Goal: Information Seeking & Learning: Check status

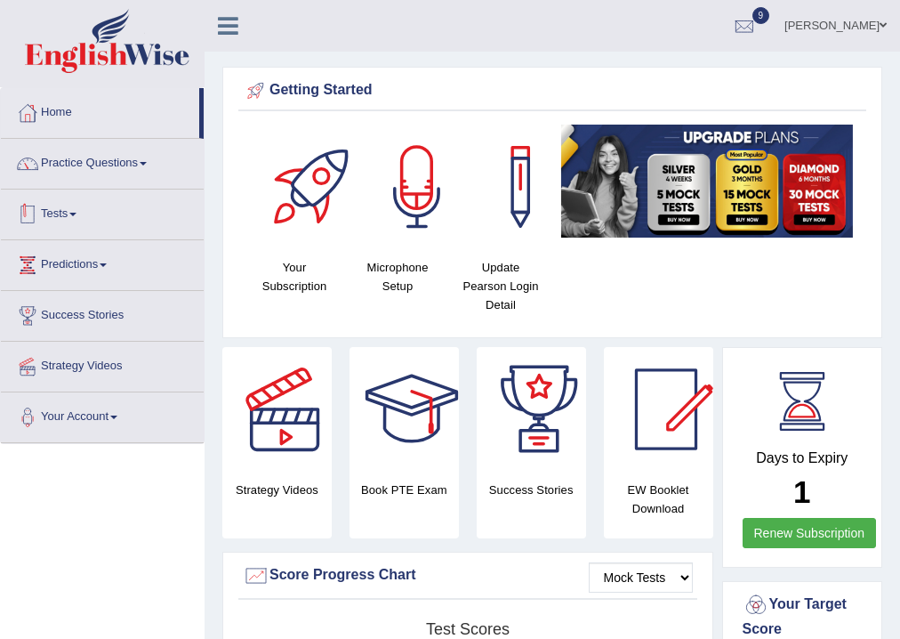
click at [103, 223] on link "Tests" at bounding box center [102, 211] width 203 height 44
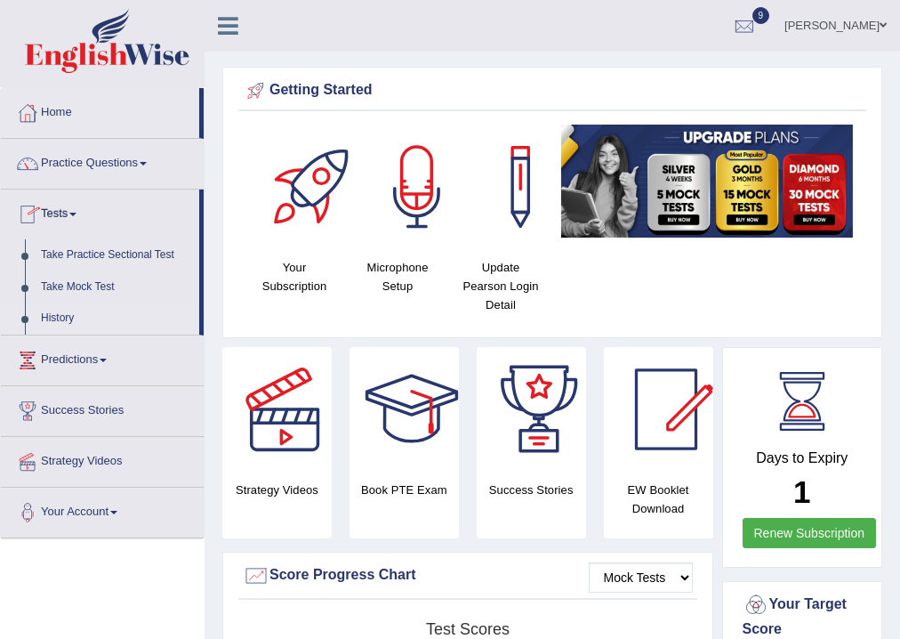
click at [73, 323] on link "History" at bounding box center [116, 318] width 166 height 32
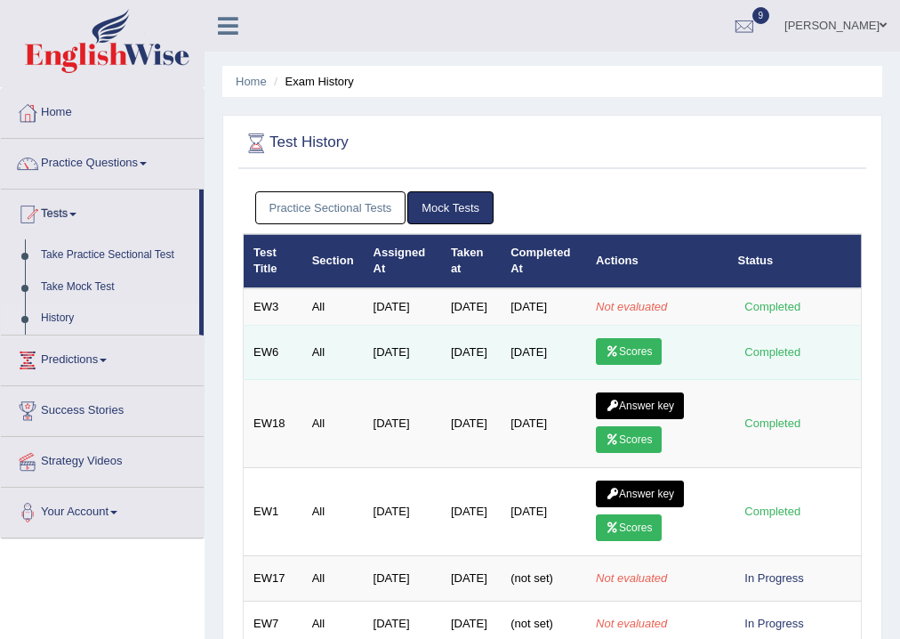
click at [637, 362] on link "Scores" at bounding box center [629, 351] width 66 height 27
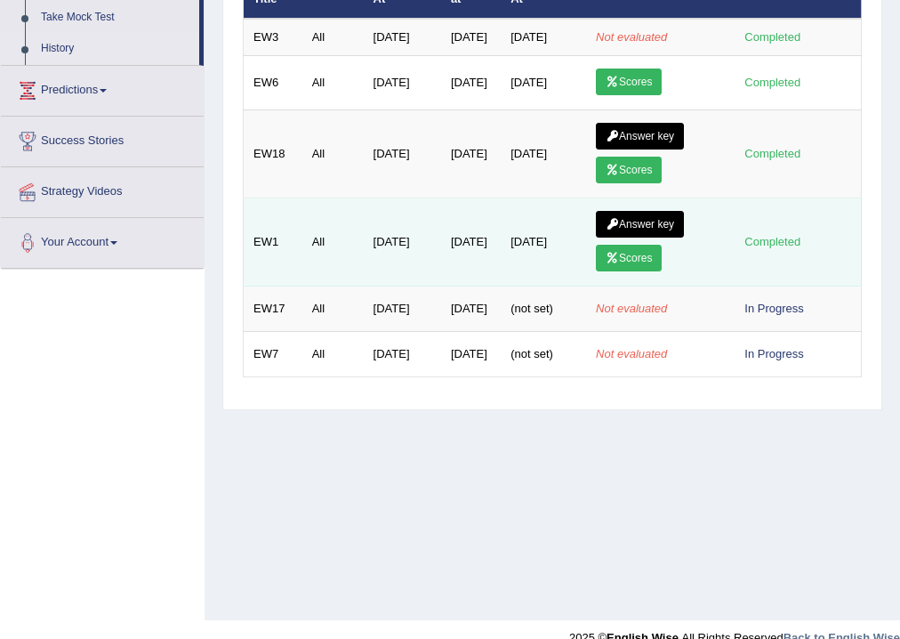
scroll to position [295, 0]
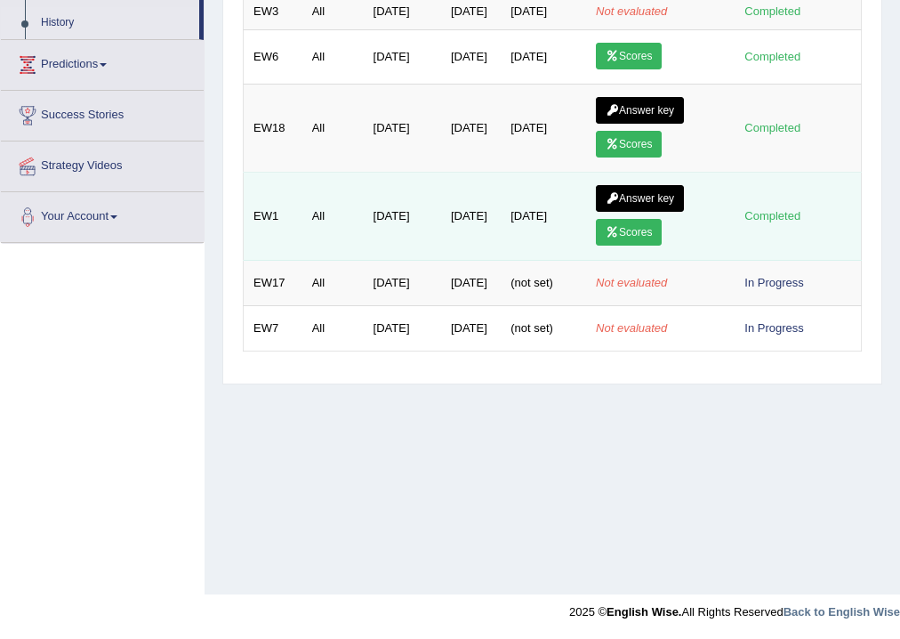
click at [627, 244] on link "Scores" at bounding box center [629, 232] width 66 height 27
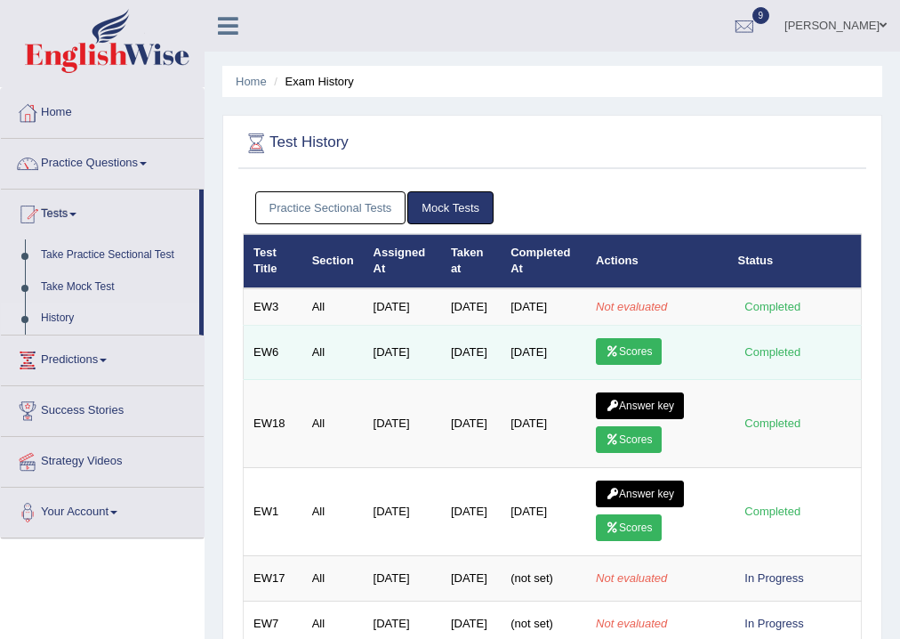
click at [623, 355] on link "Scores" at bounding box center [629, 351] width 66 height 27
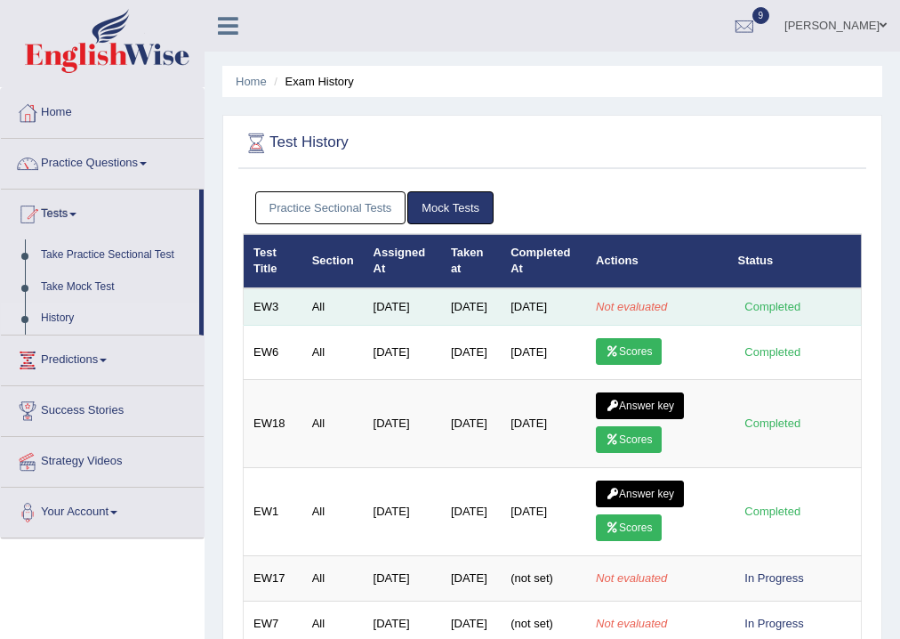
click at [652, 321] on td "Not evaluated" at bounding box center [656, 306] width 141 height 37
click at [630, 313] on em "Not evaluated" at bounding box center [631, 306] width 71 height 13
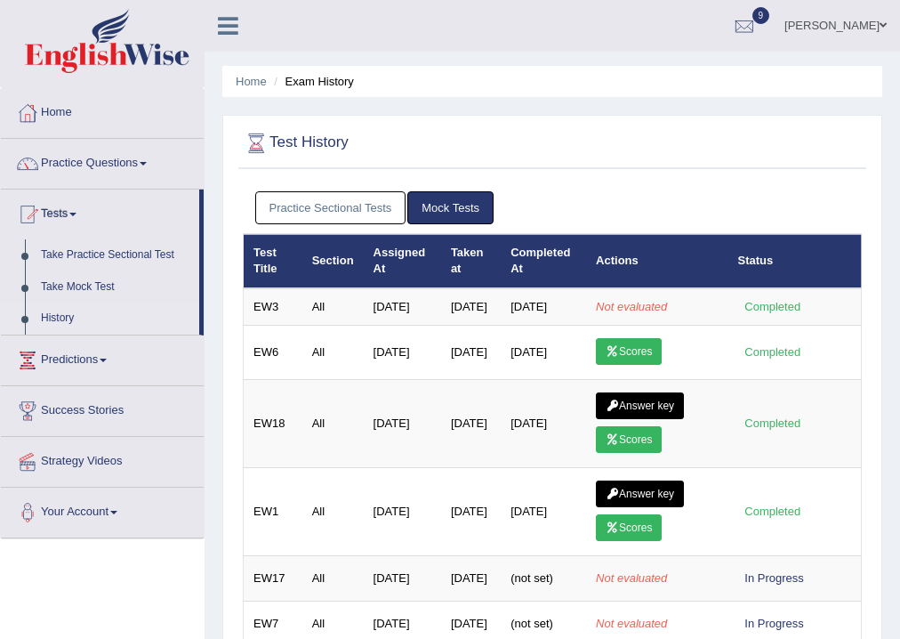
click at [655, 178] on div "Test History Practice Sectional Tests Mock Tests Test Title Section Assigned At…" at bounding box center [552, 397] width 660 height 565
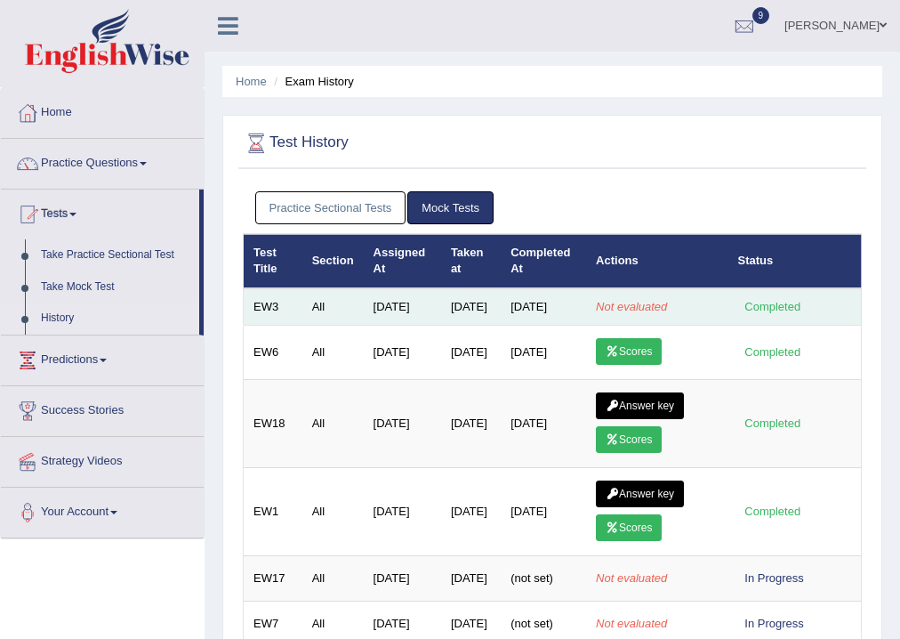
click at [621, 320] on td "Not evaluated" at bounding box center [656, 306] width 141 height 37
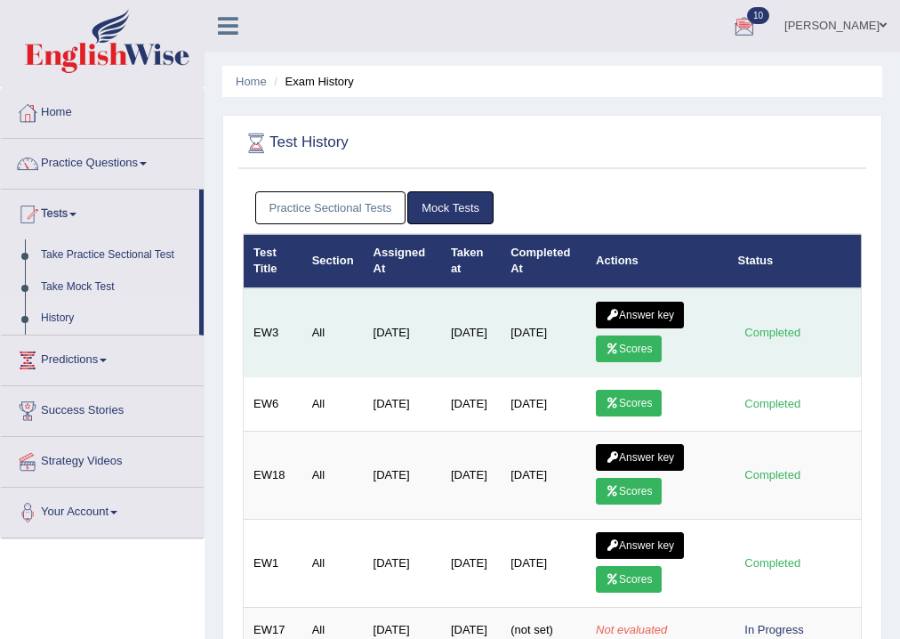
click at [627, 348] on link "Scores" at bounding box center [629, 348] width 66 height 27
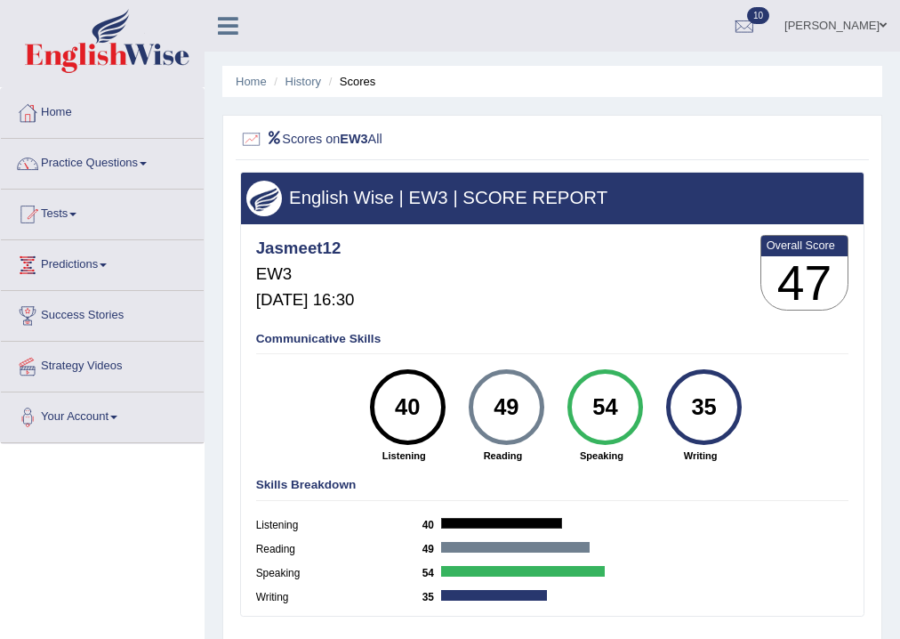
click at [584, 411] on div "54" at bounding box center [604, 407] width 55 height 64
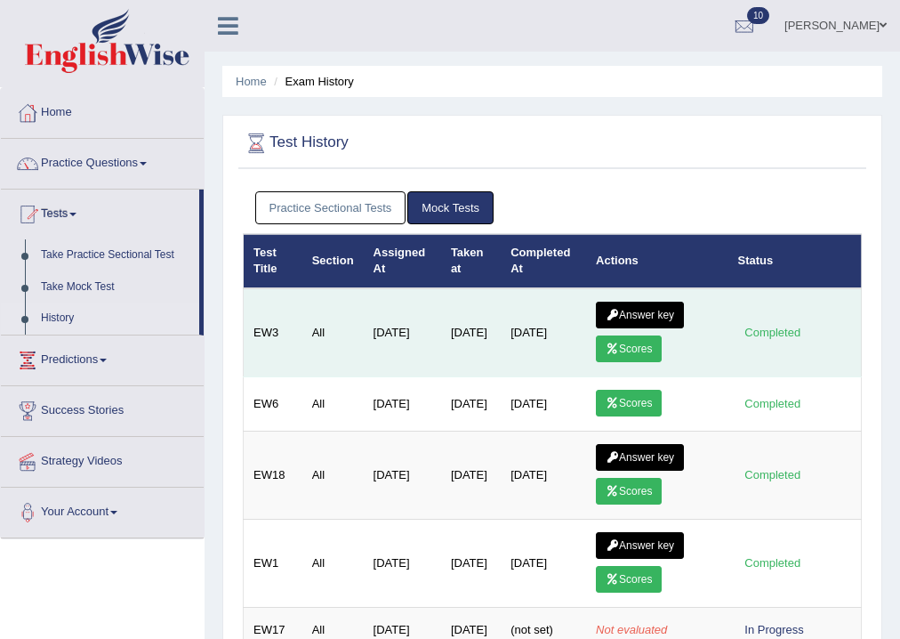
click at [656, 309] on link "Answer key" at bounding box center [640, 315] width 88 height 27
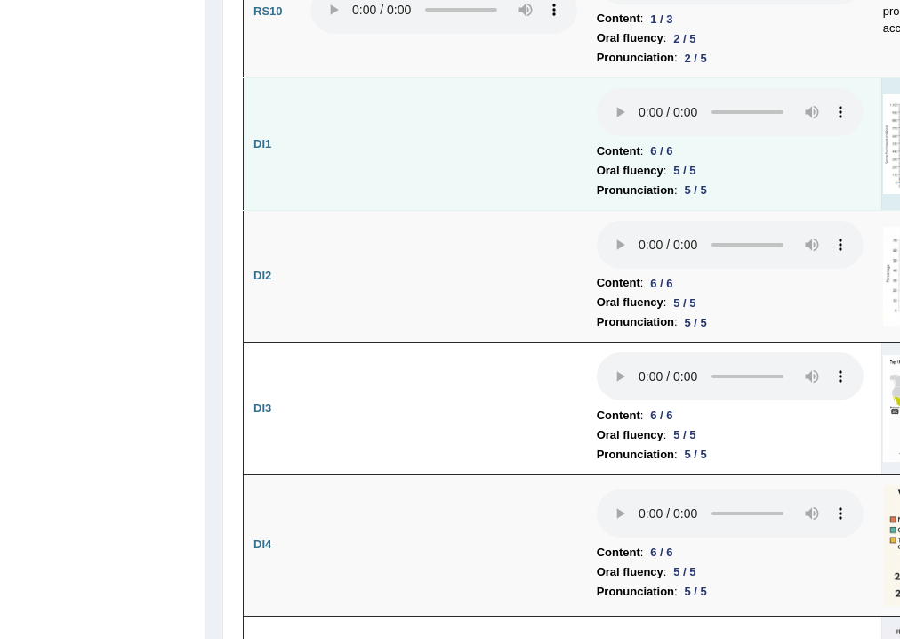
scroll to position [3520, 0]
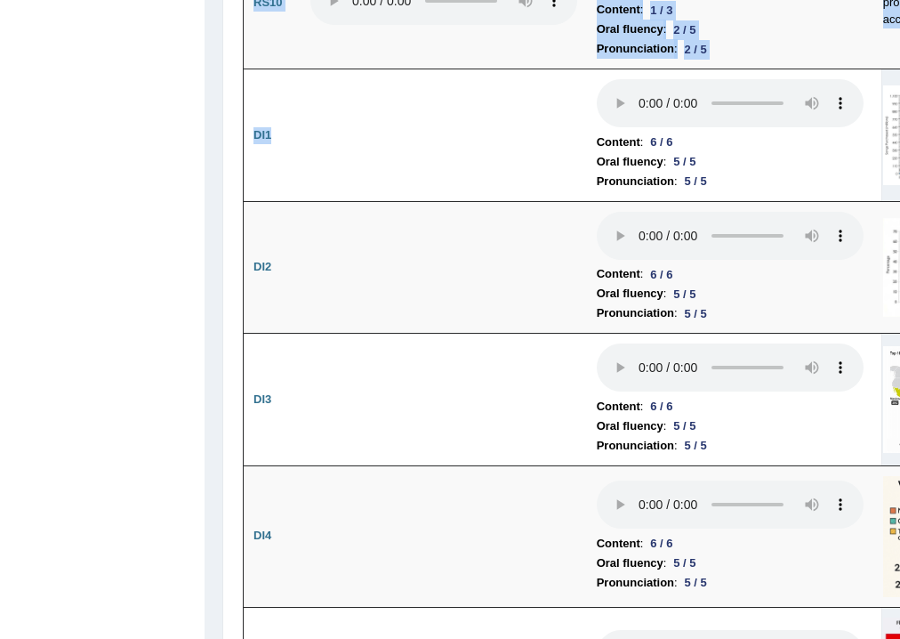
drag, startPoint x: 374, startPoint y: 339, endPoint x: 173, endPoint y: 274, distance: 211.2
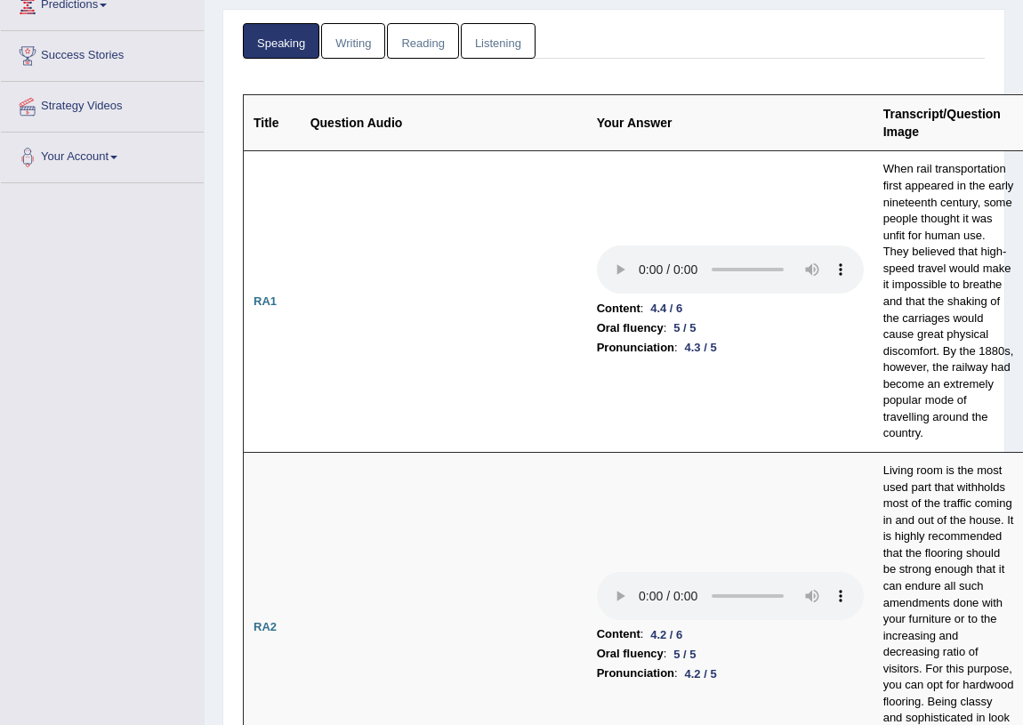
scroll to position [0, 0]
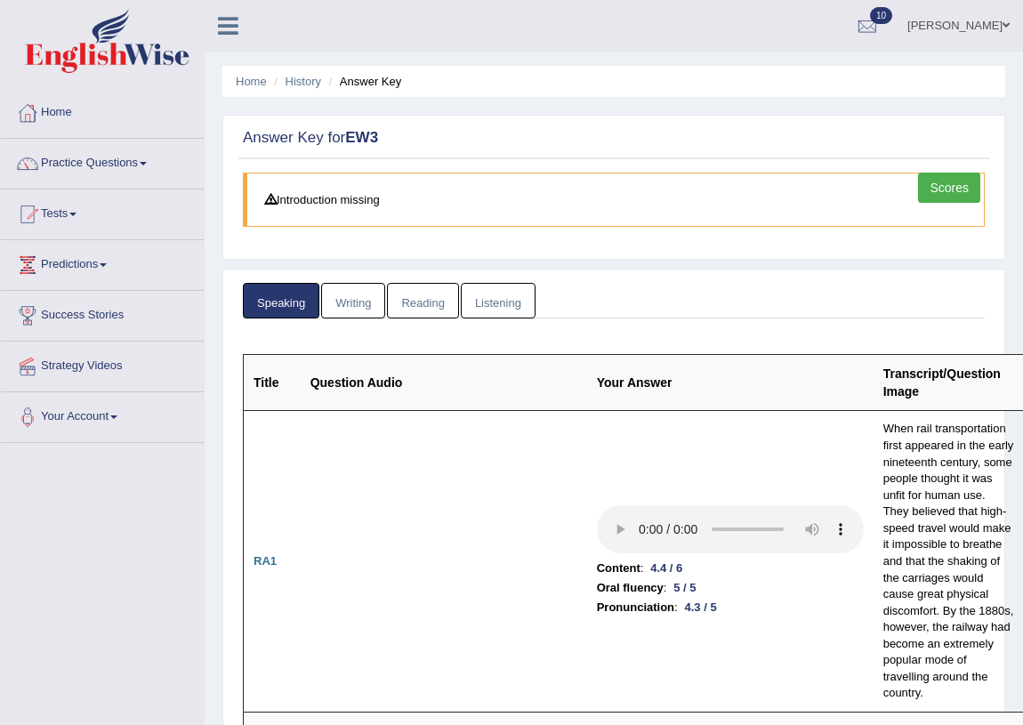
click at [333, 309] on link "Writing" at bounding box center [353, 301] width 64 height 36
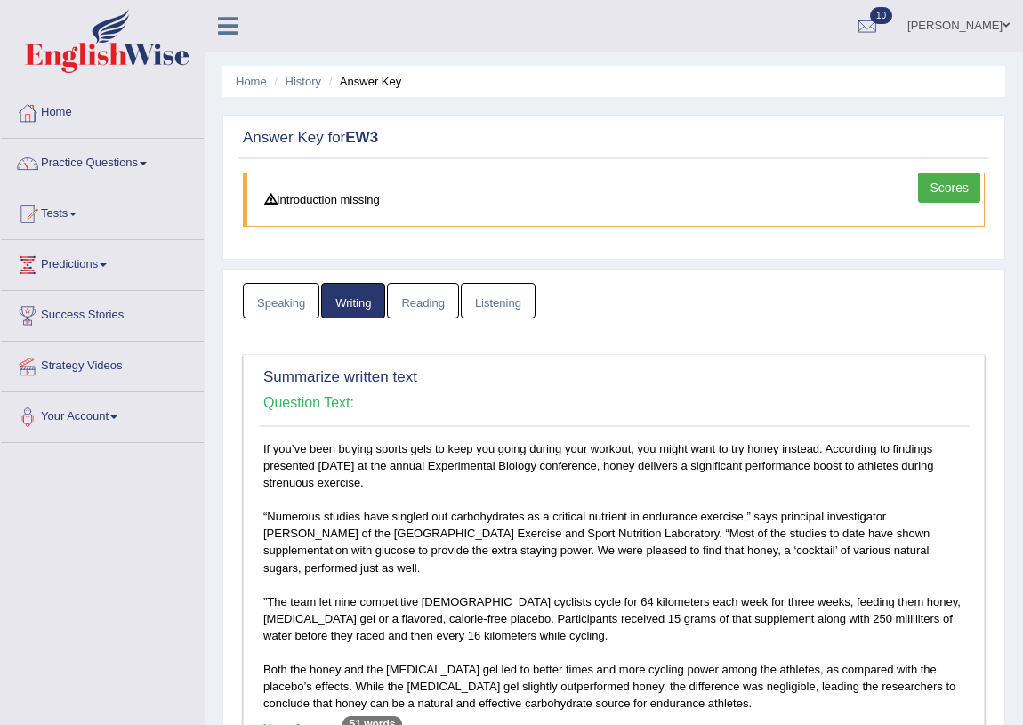
click at [417, 299] on link "Reading" at bounding box center [422, 301] width 71 height 36
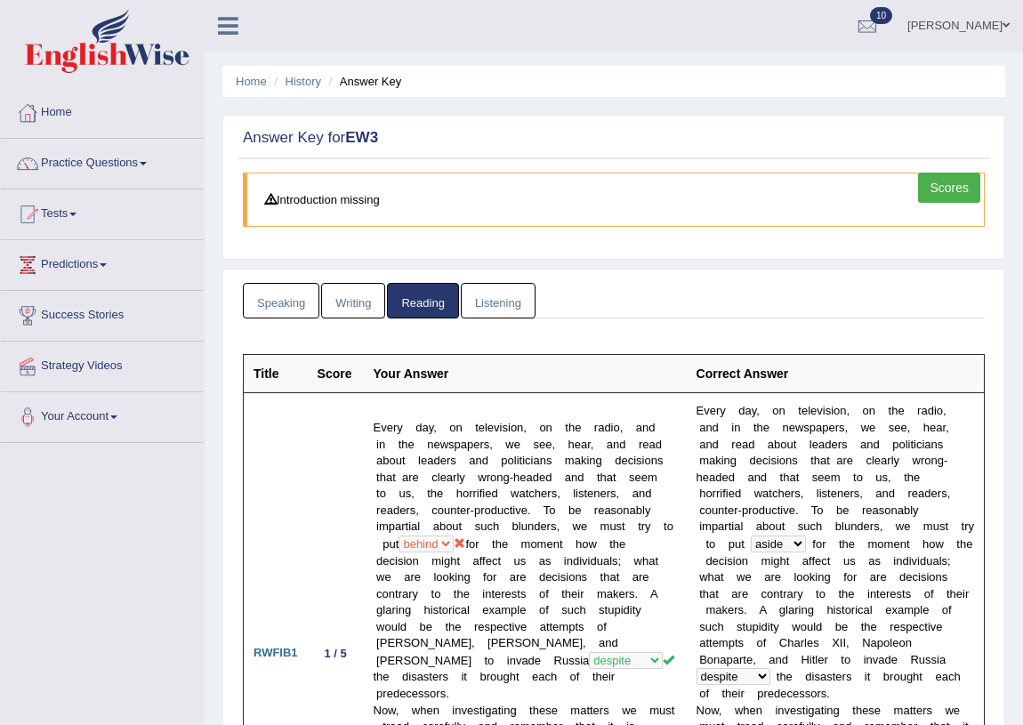
click at [496, 293] on link "Listening" at bounding box center [498, 301] width 75 height 36
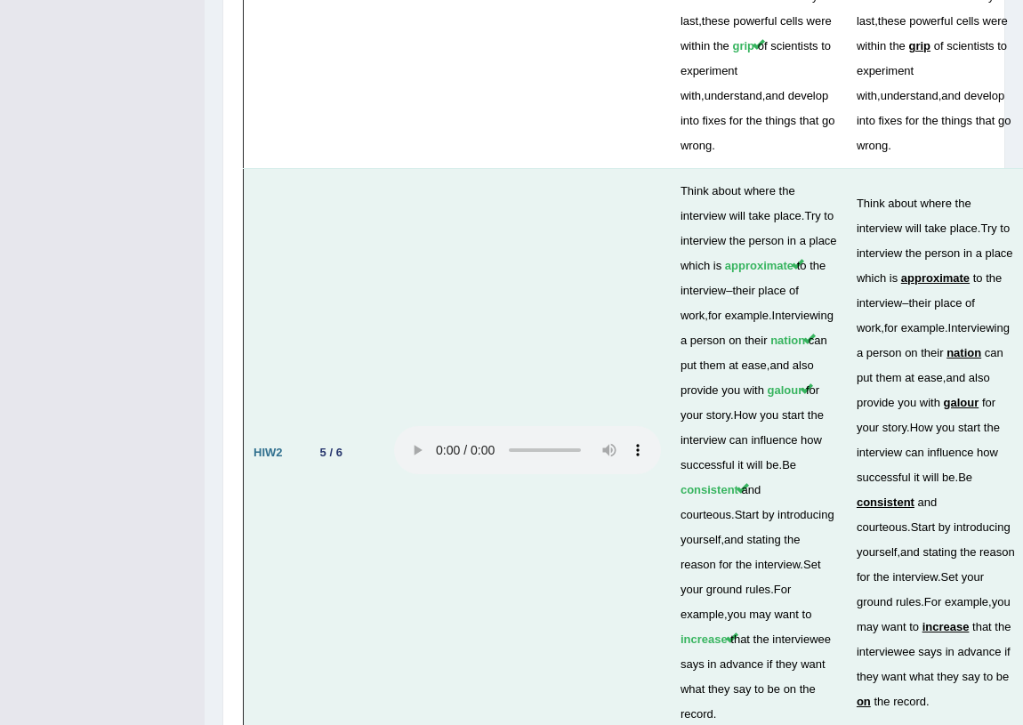
scroll to position [5276, 0]
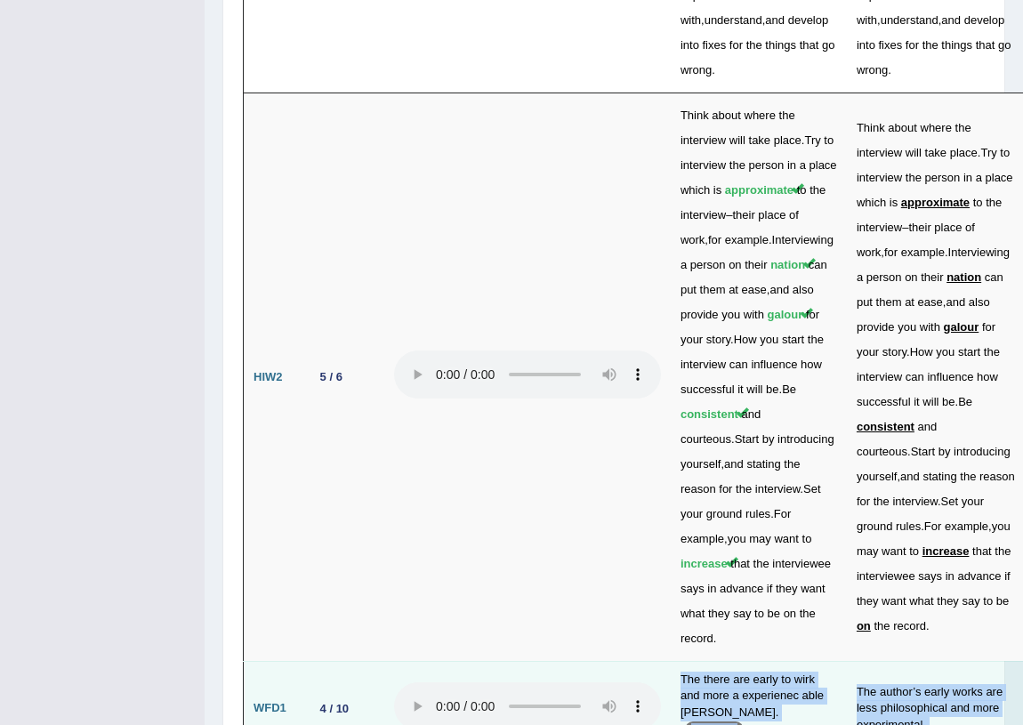
drag, startPoint x: 347, startPoint y: 491, endPoint x: 393, endPoint y: 469, distance: 51.3
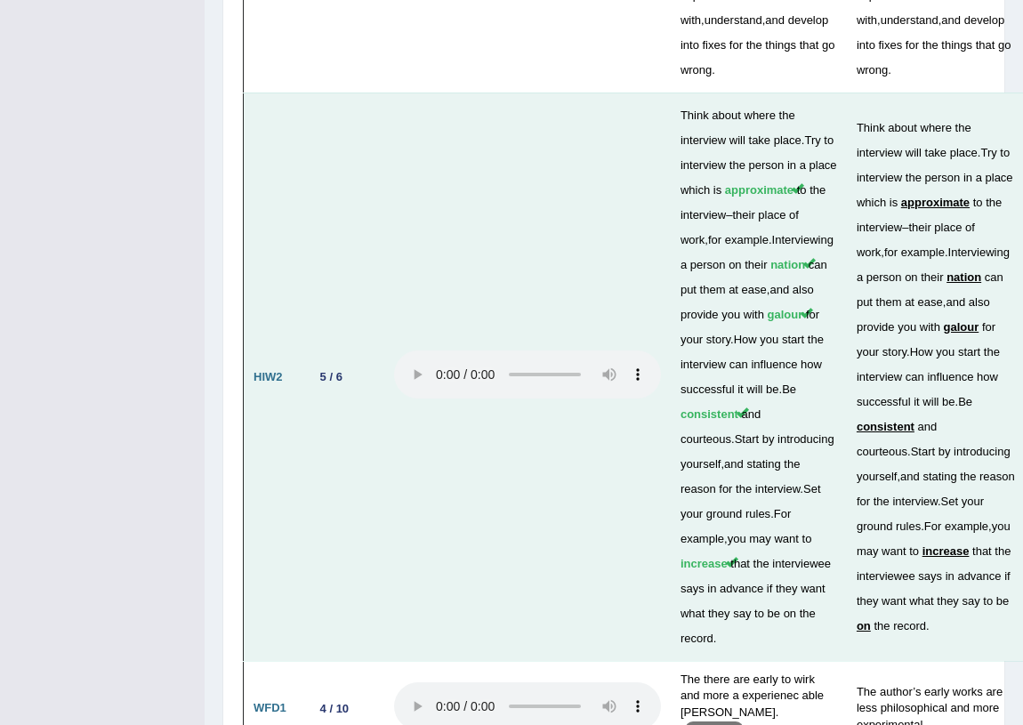
click at [516, 326] on td at bounding box center [527, 377] width 286 height 568
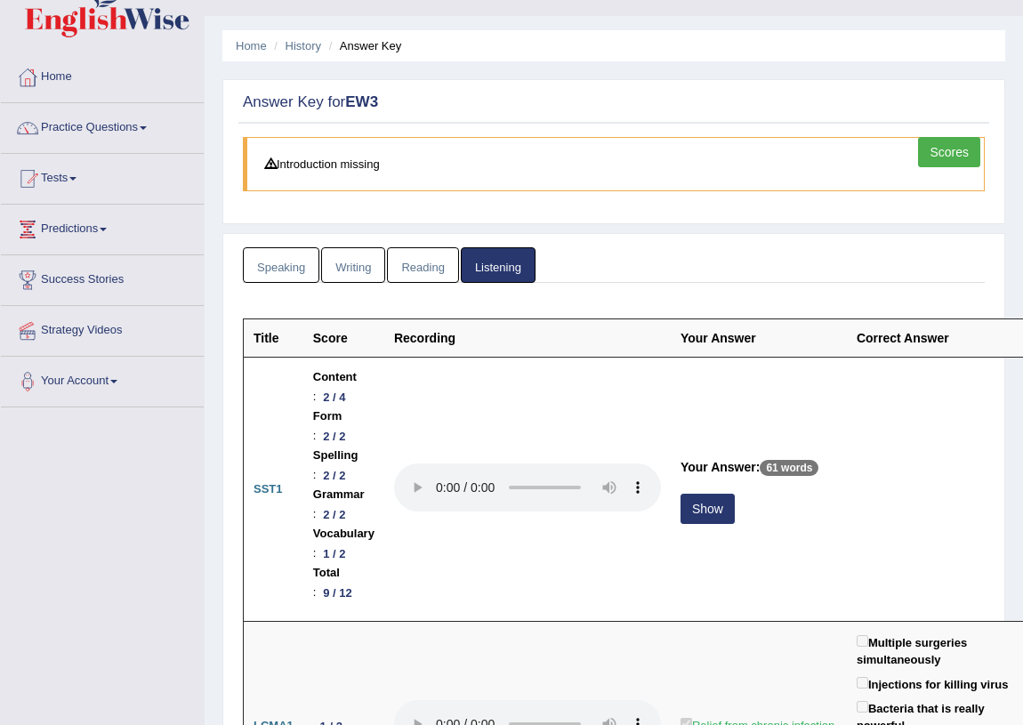
scroll to position [0, 0]
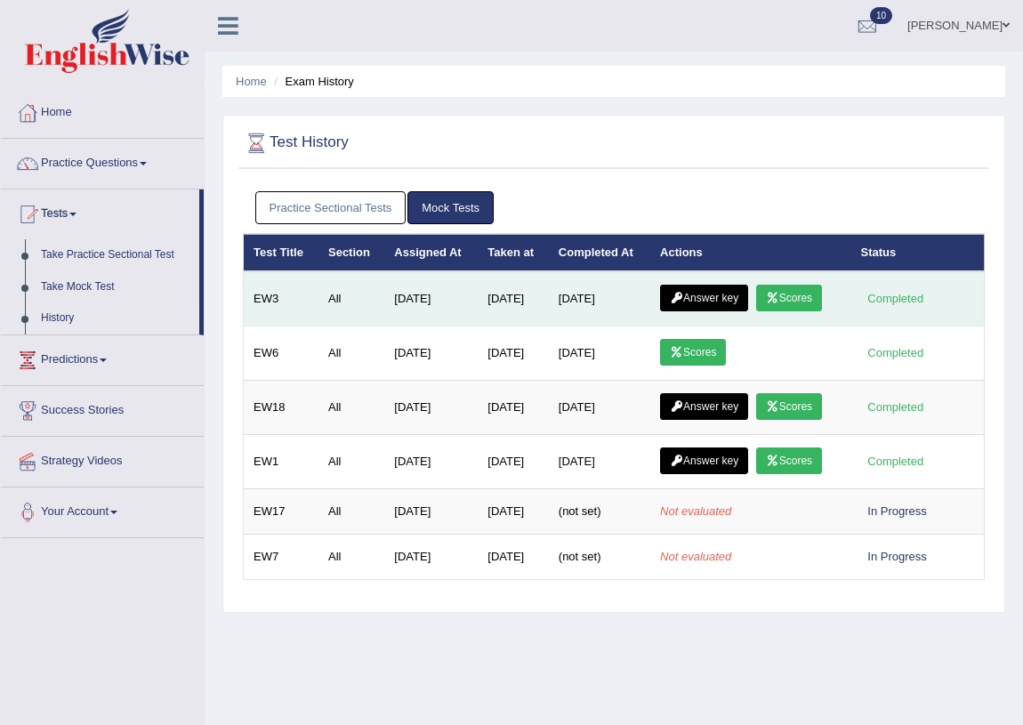
click at [803, 294] on link "Scores" at bounding box center [789, 298] width 66 height 27
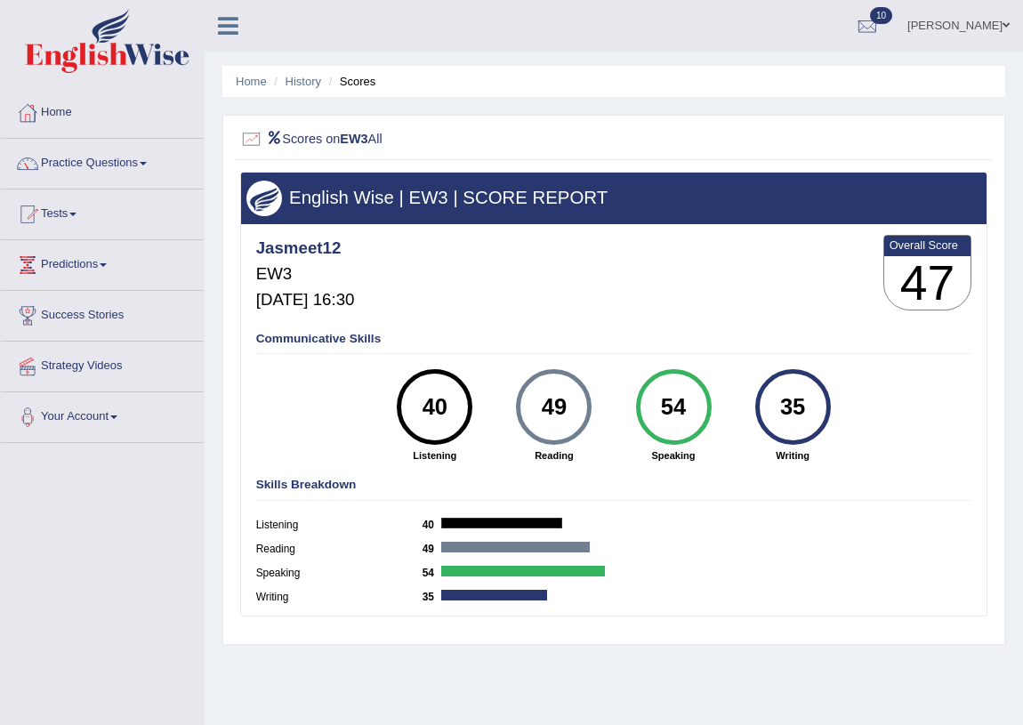
click at [427, 394] on div "40" at bounding box center [434, 407] width 55 height 64
click at [651, 488] on h4 "Skills Breakdown" at bounding box center [614, 485] width 716 height 13
drag, startPoint x: 718, startPoint y: 435, endPoint x: 582, endPoint y: 280, distance: 206.1
click at [718, 433] on div "54 Speaking" at bounding box center [673, 415] width 119 height 93
click at [920, 266] on h3 "47" at bounding box center [927, 283] width 87 height 54
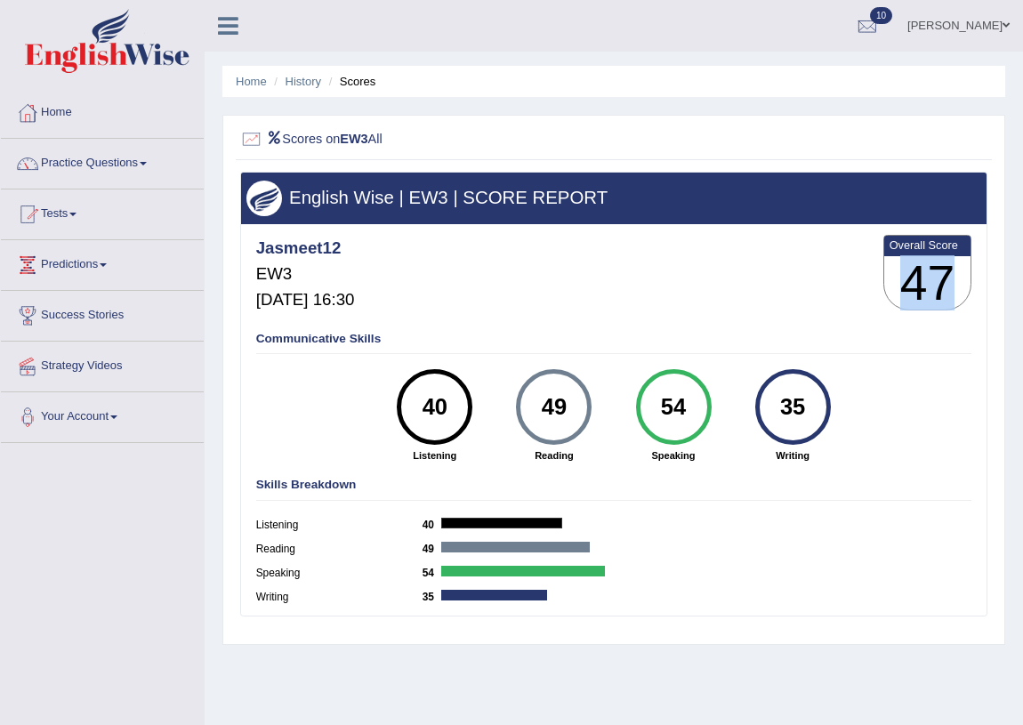
click at [920, 266] on h3 "47" at bounding box center [927, 283] width 87 height 54
click at [943, 360] on div "Communicative Skills 40 Listening 49 Reading 54 Speaking 35 Writing" at bounding box center [613, 396] width 723 height 143
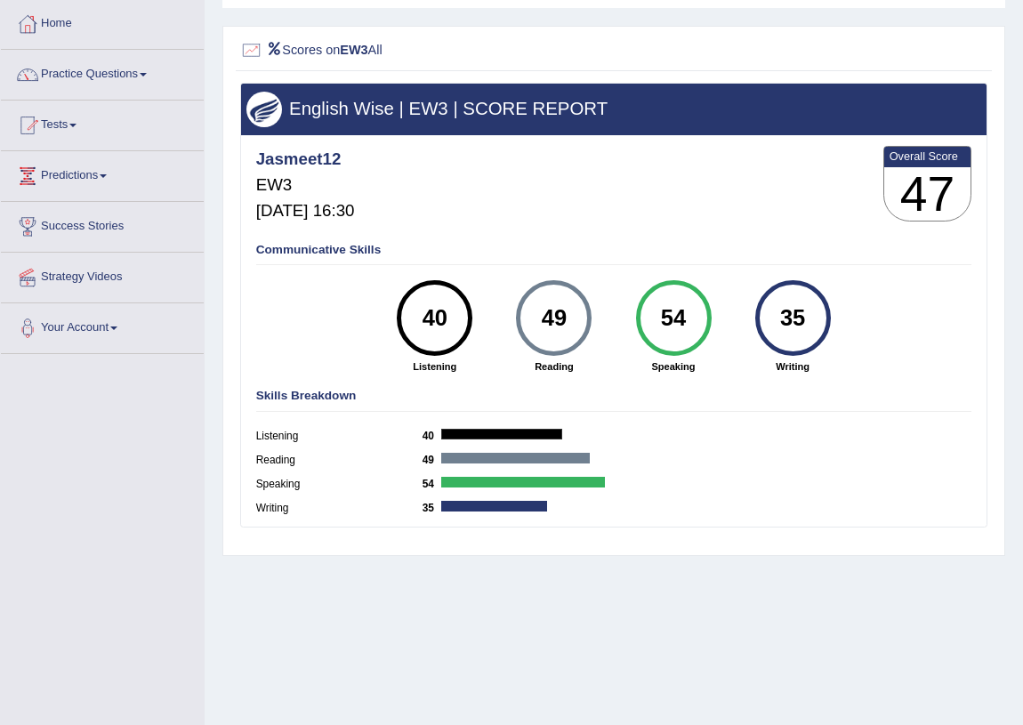
scroll to position [208, 0]
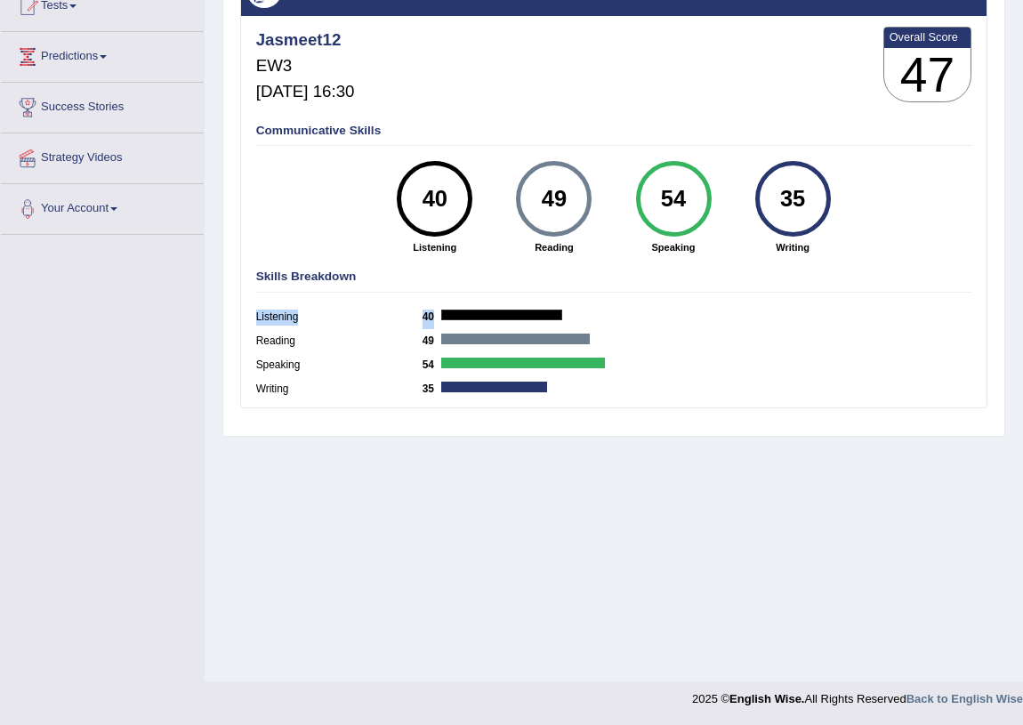
drag, startPoint x: 535, startPoint y: 315, endPoint x: 596, endPoint y: 329, distance: 62.1
click at [511, 292] on div "Skills Breakdown Listening 40 Reading 49 Speaking 54 Writing 35" at bounding box center [613, 335] width 723 height 144
click at [732, 288] on div "Skills Breakdown Listening 40 Reading 49 Speaking 54 Writing 35" at bounding box center [613, 335] width 723 height 144
click at [198, 502] on div "Toggle navigation Home Practice Questions Speaking Practice Read Aloud Repeat S…" at bounding box center [511, 254] width 1023 height 925
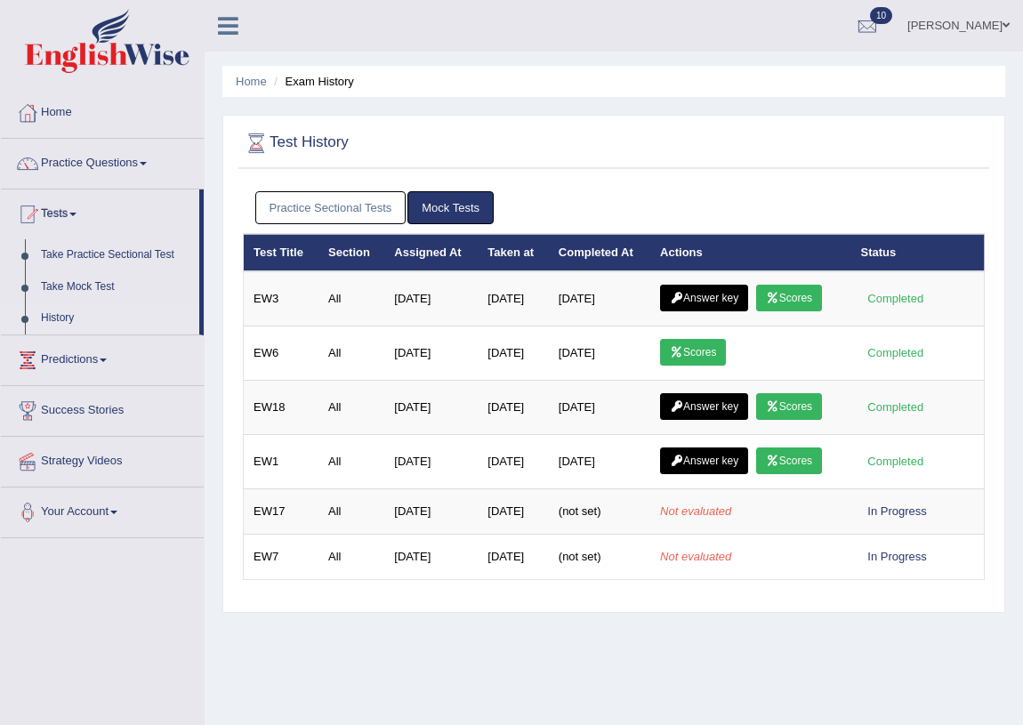
click at [463, 210] on link "Mock Tests" at bounding box center [450, 207] width 86 height 33
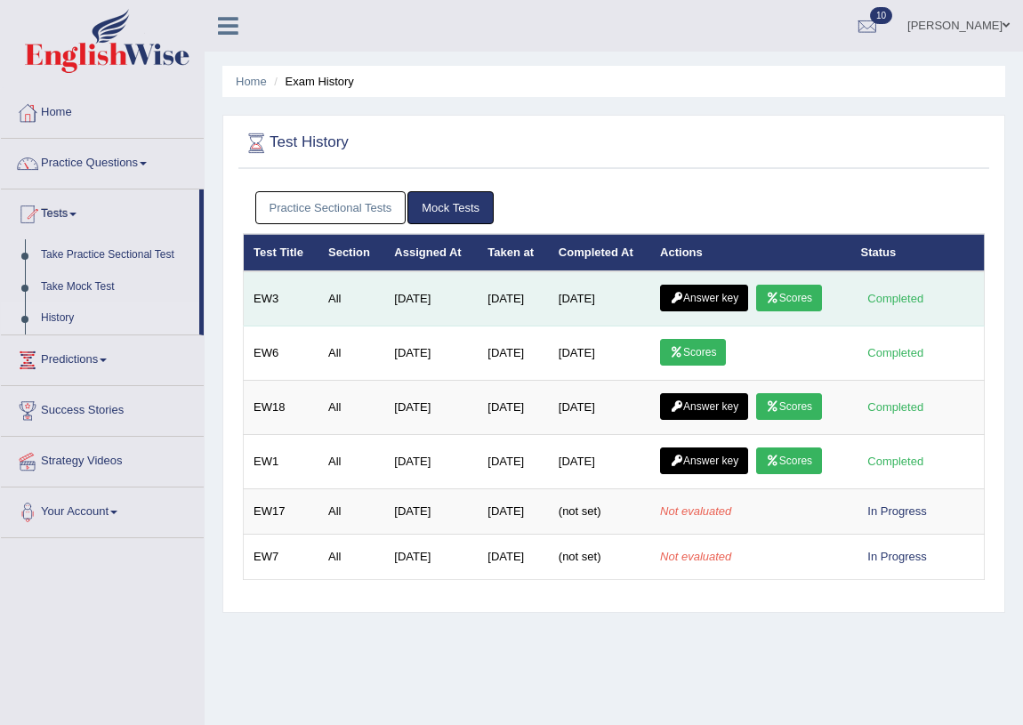
click at [792, 298] on link "Scores" at bounding box center [789, 298] width 66 height 27
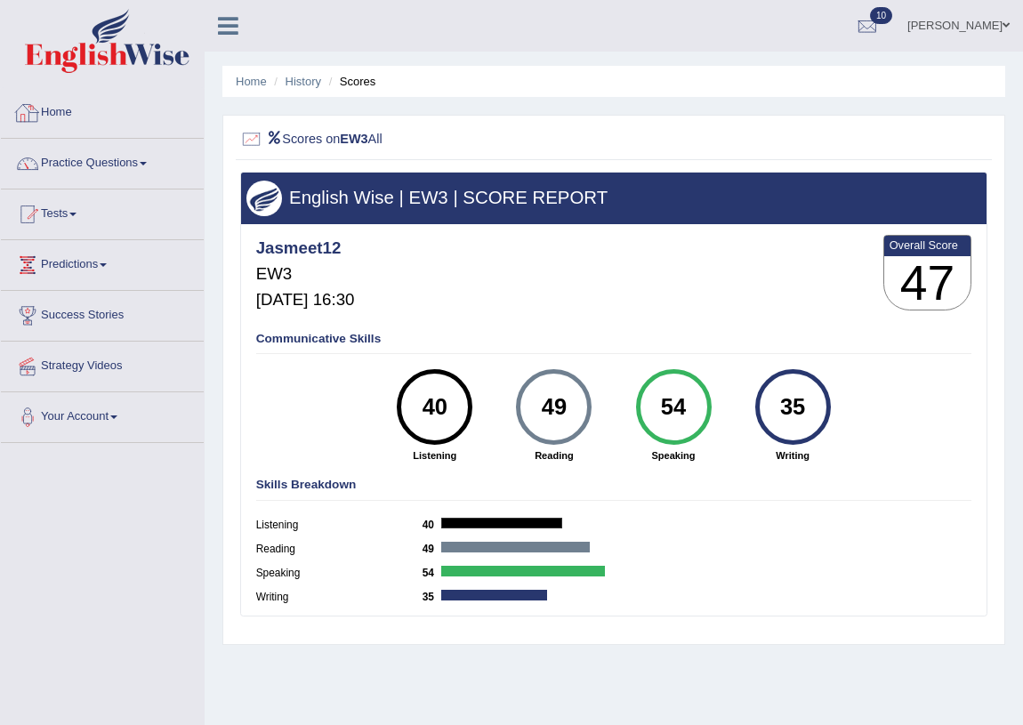
click at [38, 109] on div at bounding box center [27, 113] width 27 height 27
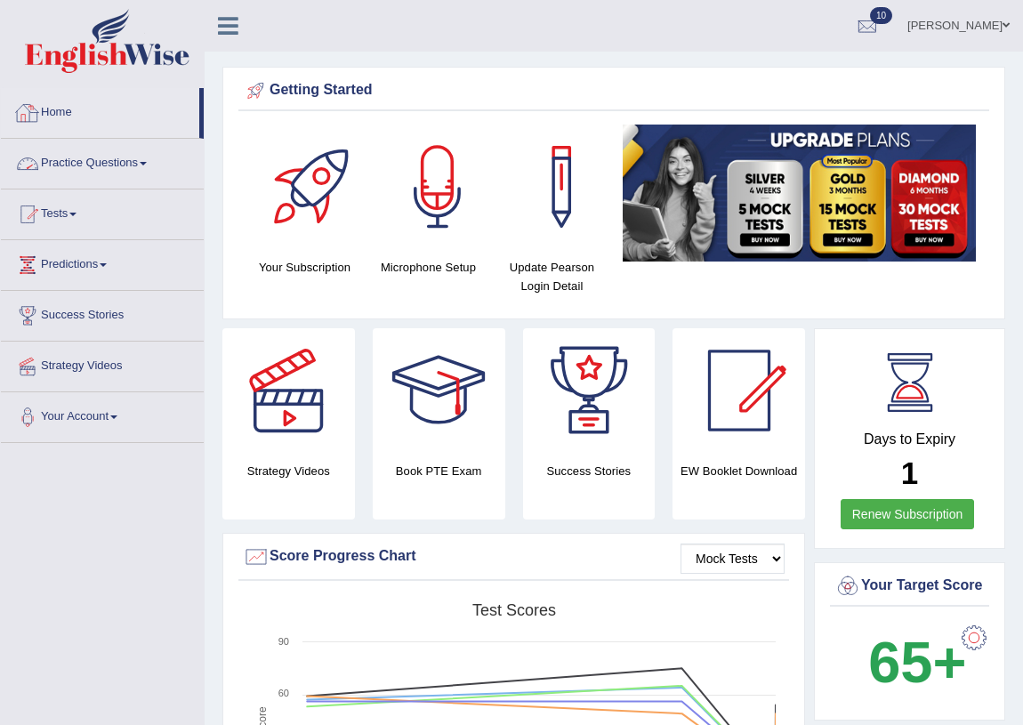
click at [108, 165] on link "Practice Questions" at bounding box center [102, 161] width 203 height 44
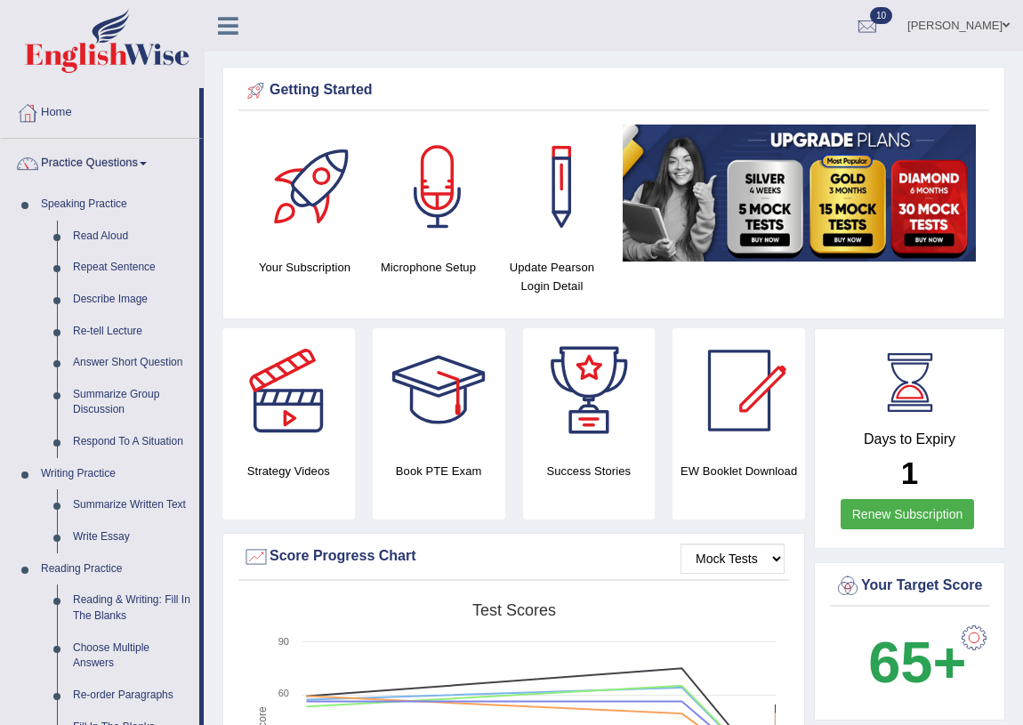
click at [102, 161] on link "Practice Questions" at bounding box center [100, 161] width 198 height 44
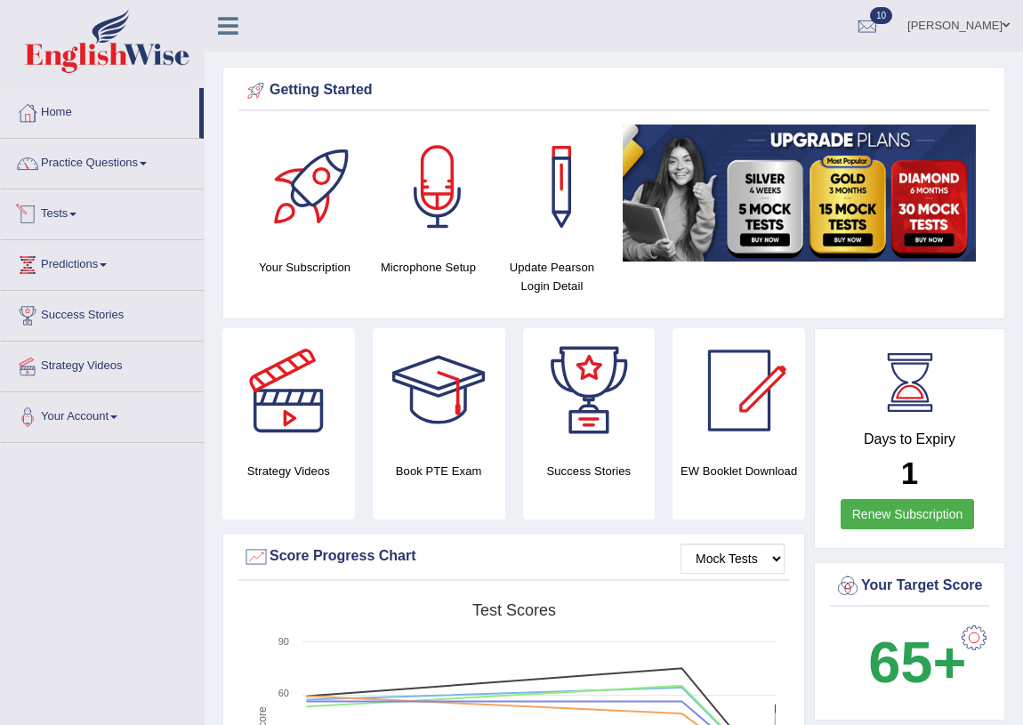
click at [62, 213] on link "Tests" at bounding box center [102, 211] width 203 height 44
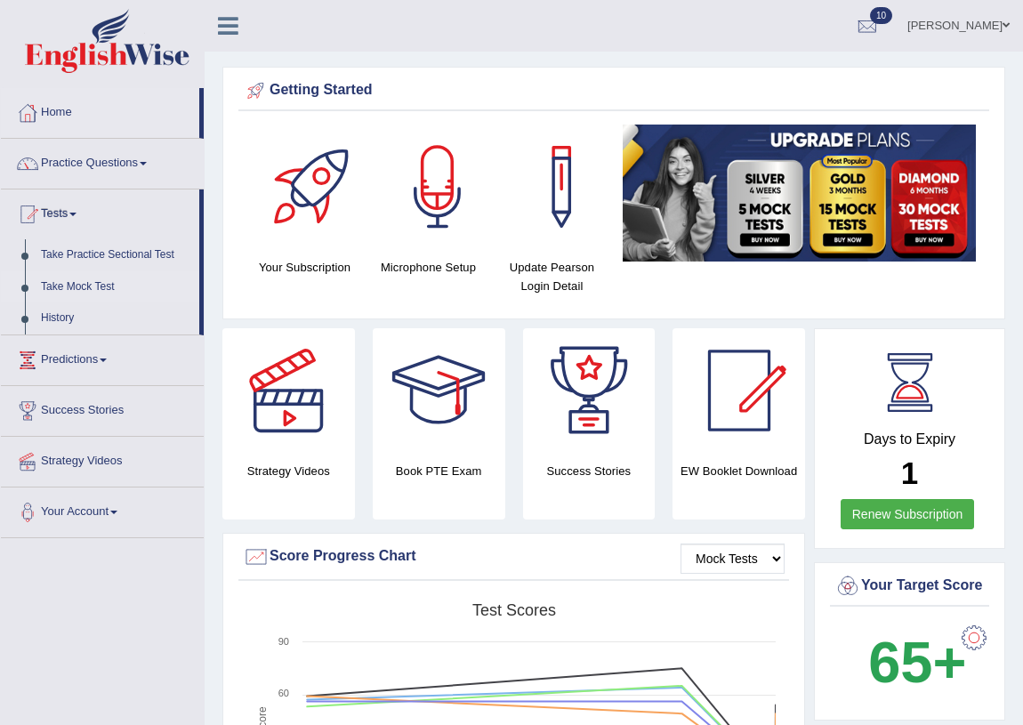
click at [97, 278] on link "Take Mock Test" at bounding box center [116, 287] width 166 height 32
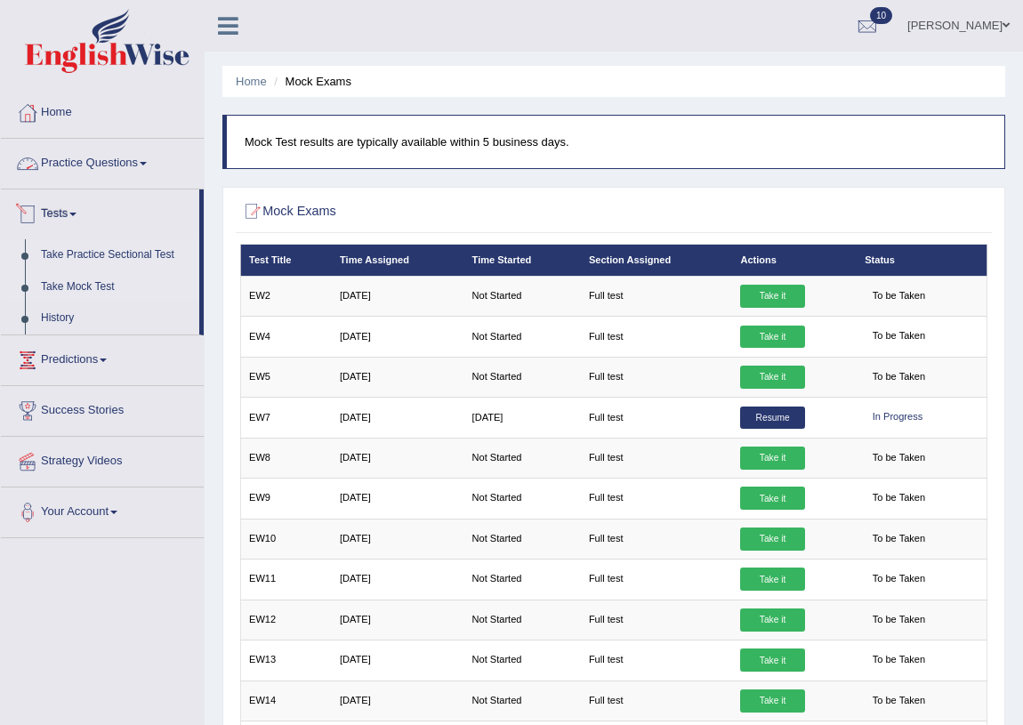
click at [119, 255] on link "Take Practice Sectional Test" at bounding box center [116, 255] width 166 height 32
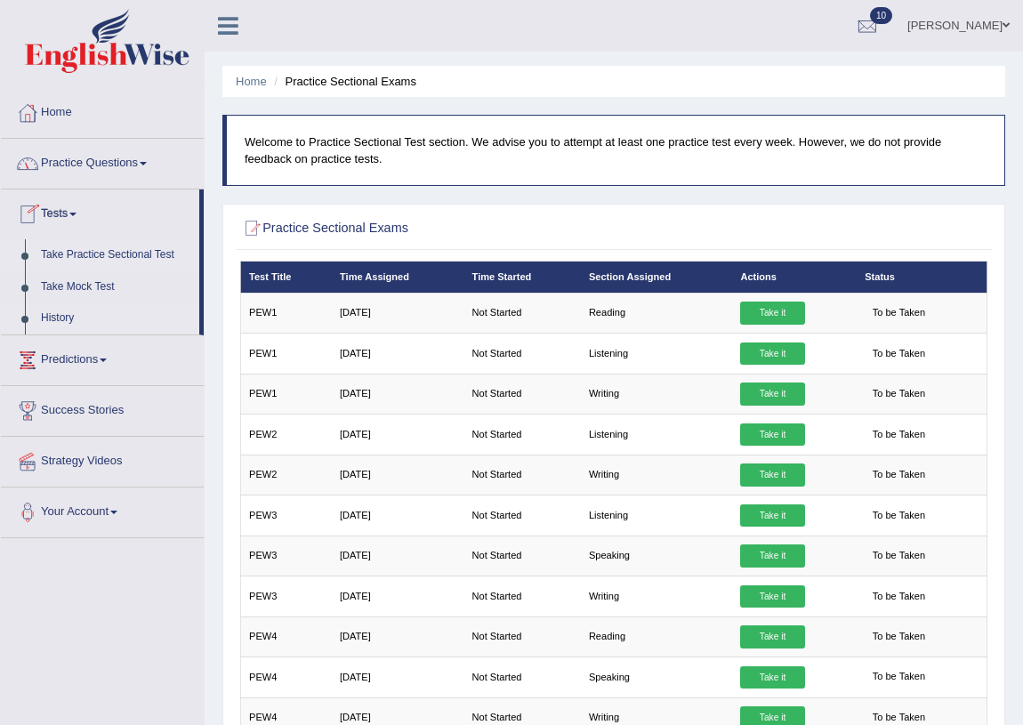
click at [53, 312] on link "History" at bounding box center [116, 318] width 166 height 32
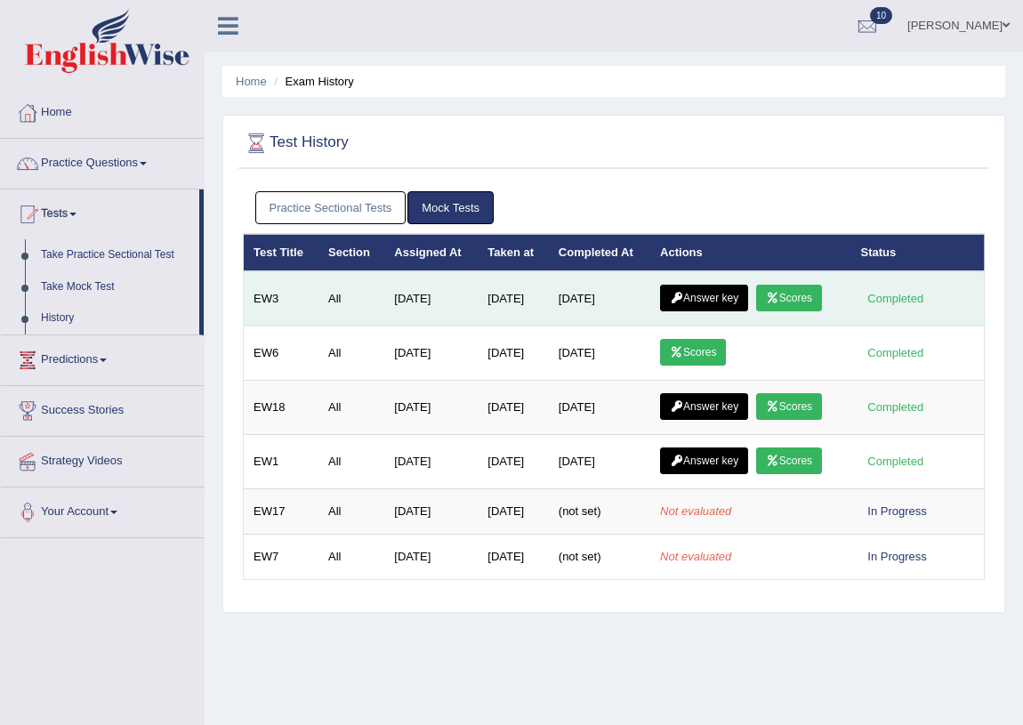
click at [690, 292] on link "Answer key" at bounding box center [704, 298] width 88 height 27
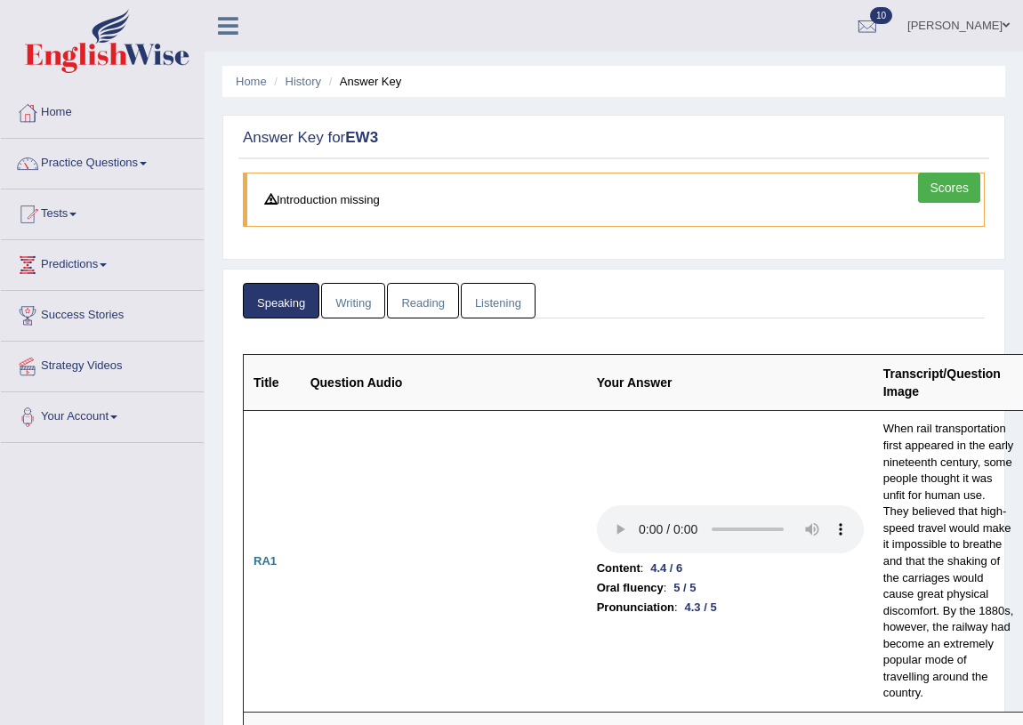
click at [342, 296] on link "Writing" at bounding box center [353, 301] width 64 height 36
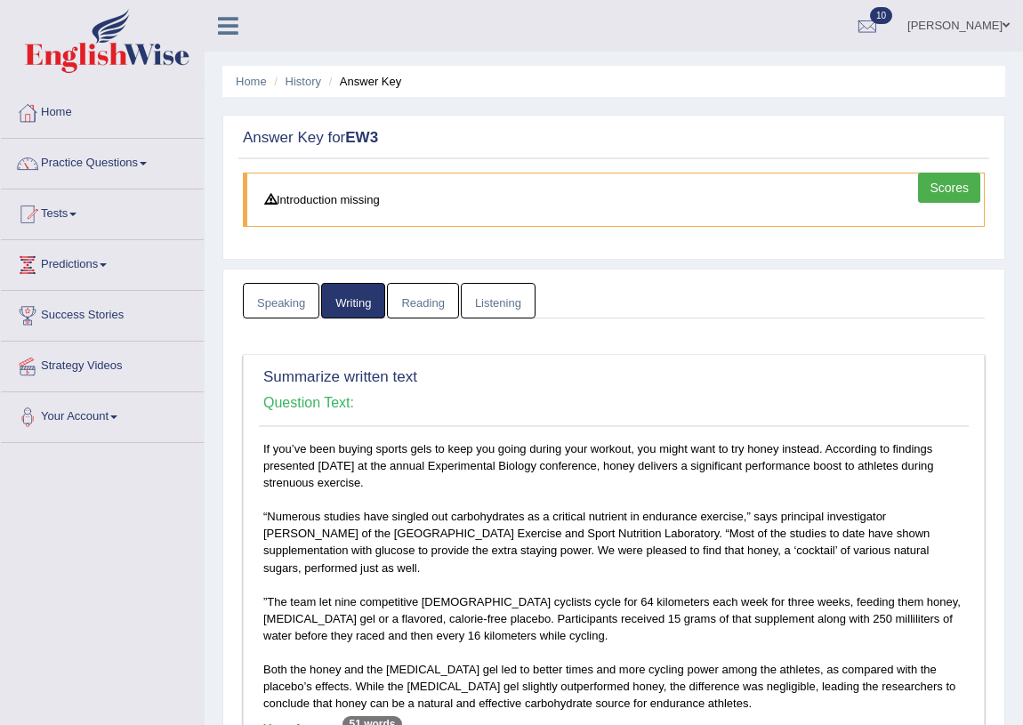
click at [419, 300] on link "Reading" at bounding box center [422, 301] width 71 height 36
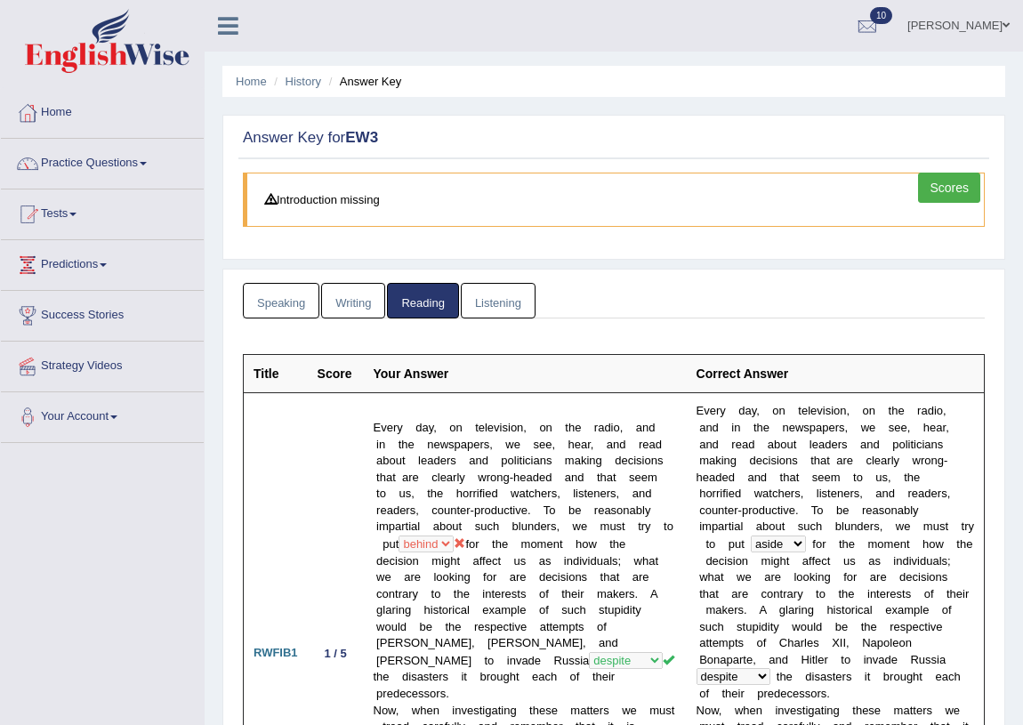
click at [358, 301] on link "Writing" at bounding box center [353, 301] width 64 height 36
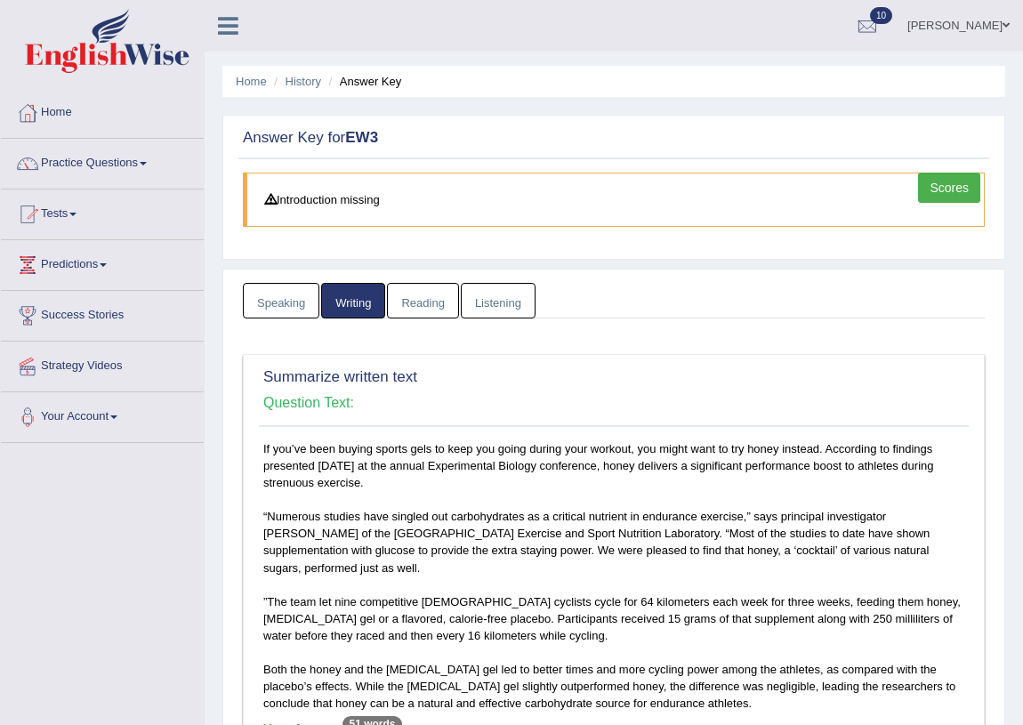
click at [418, 308] on link "Reading" at bounding box center [422, 301] width 71 height 36
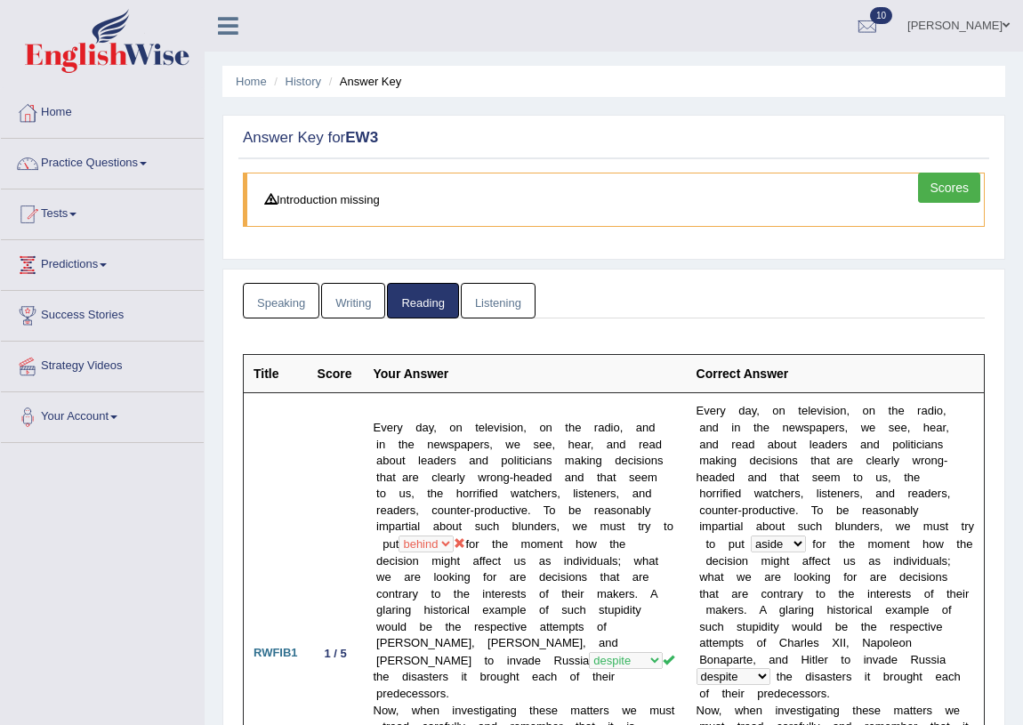
click at [485, 295] on link "Listening" at bounding box center [498, 301] width 75 height 36
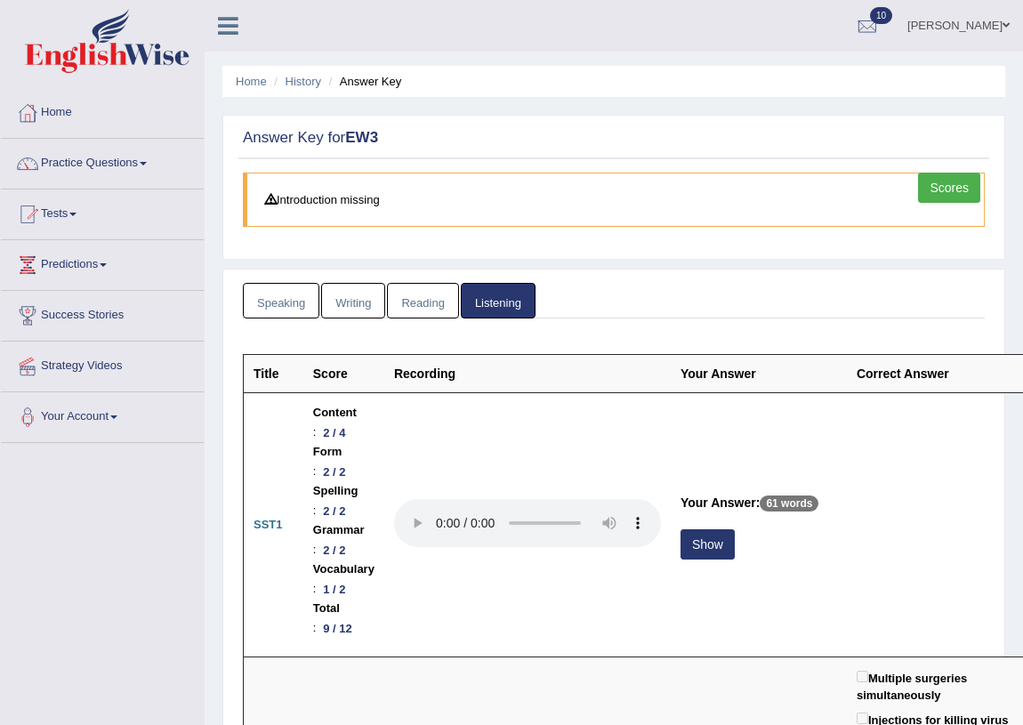
click at [261, 302] on link "Speaking" at bounding box center [281, 301] width 76 height 36
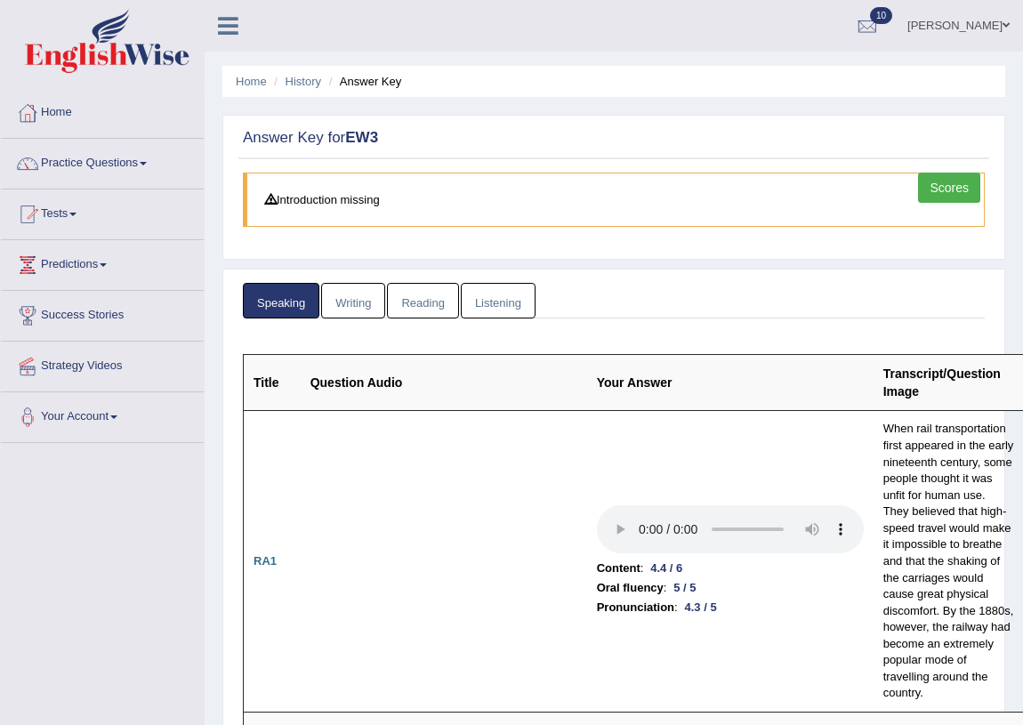
click at [419, 289] on link "Reading" at bounding box center [422, 301] width 71 height 36
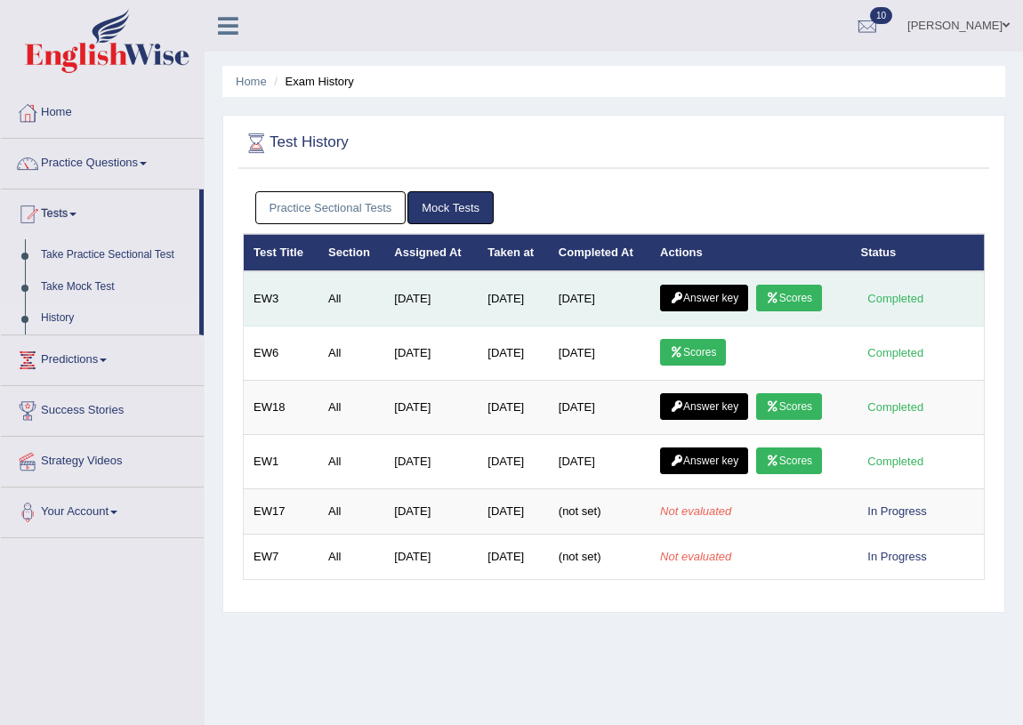
click at [788, 289] on link "Scores" at bounding box center [789, 298] width 66 height 27
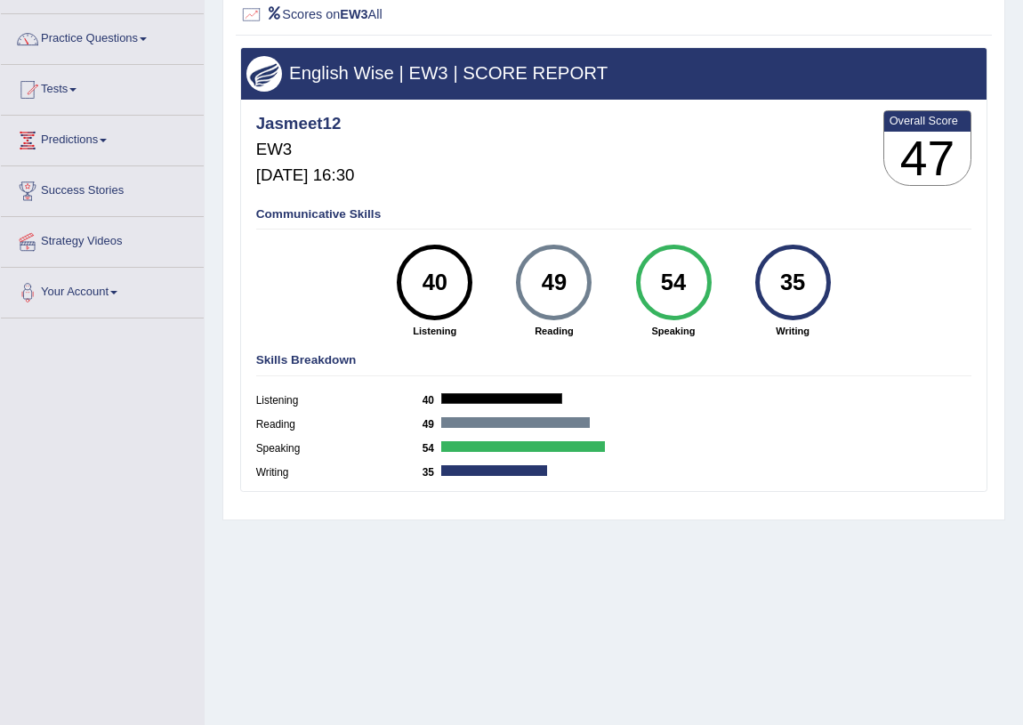
scroll to position [46, 0]
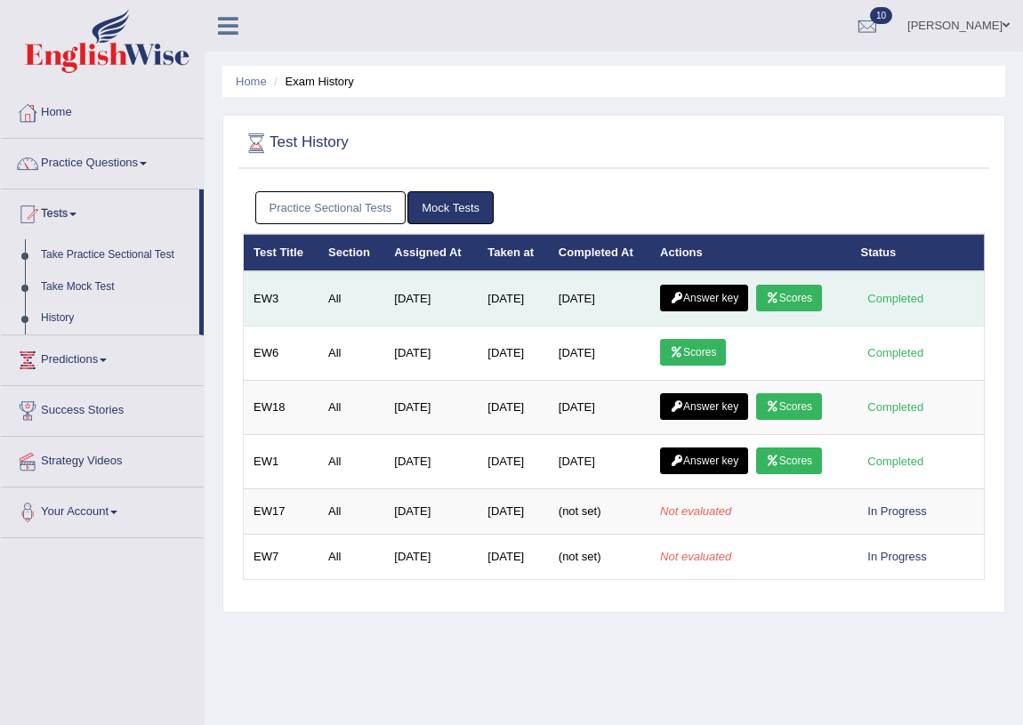
click at [707, 295] on link "Answer key" at bounding box center [704, 298] width 88 height 27
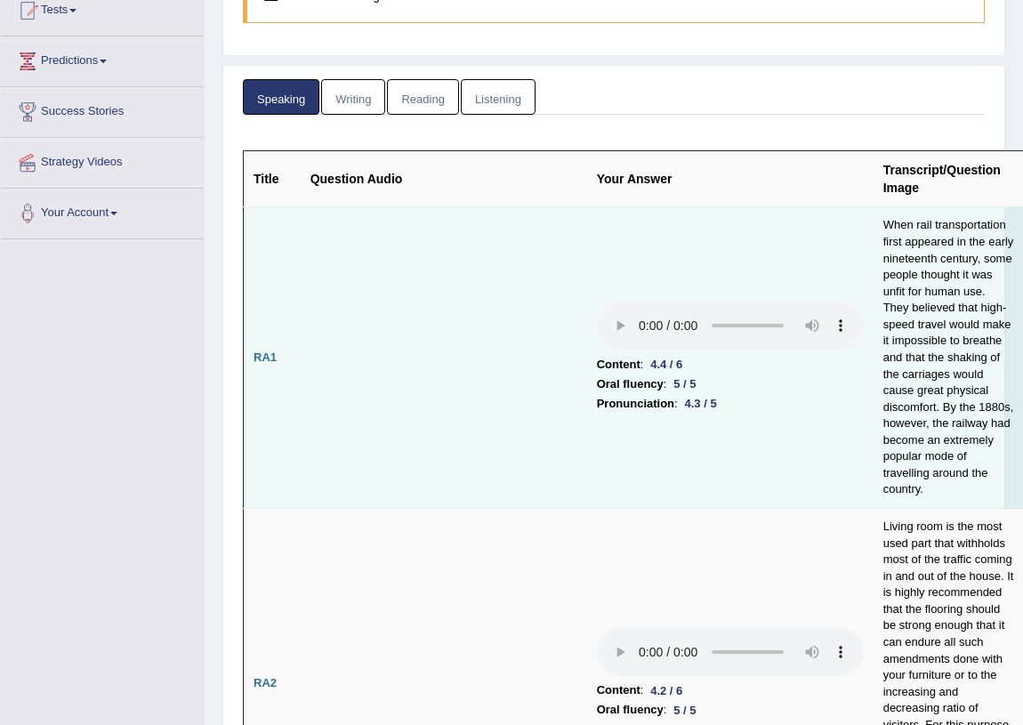
scroll to position [242, 0]
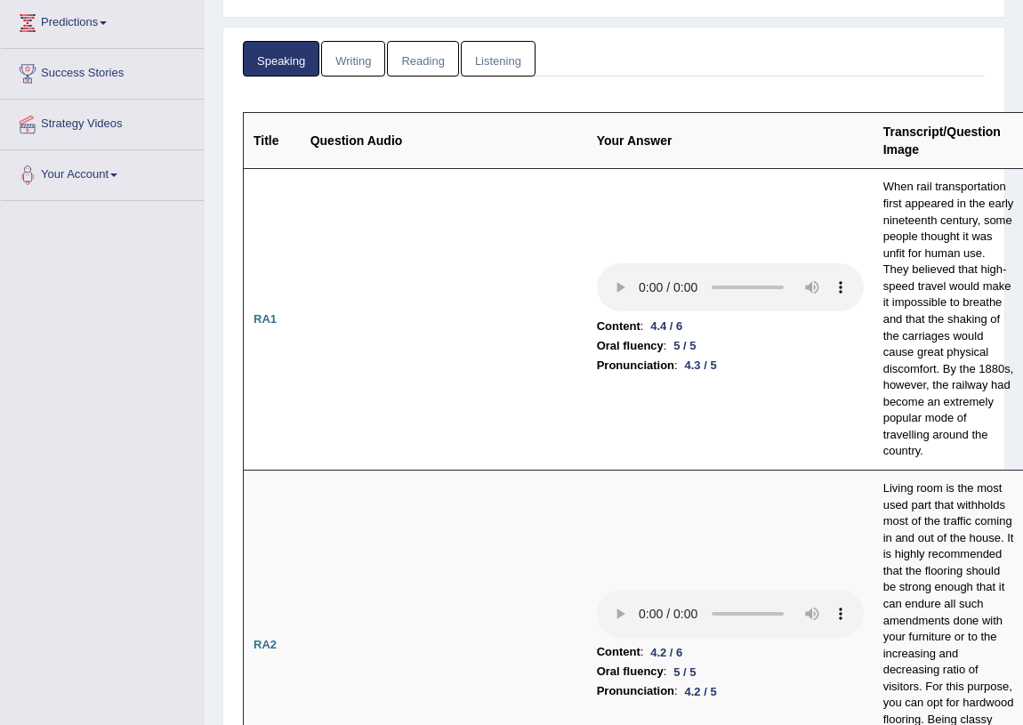
click at [426, 57] on link "Reading" at bounding box center [422, 59] width 71 height 36
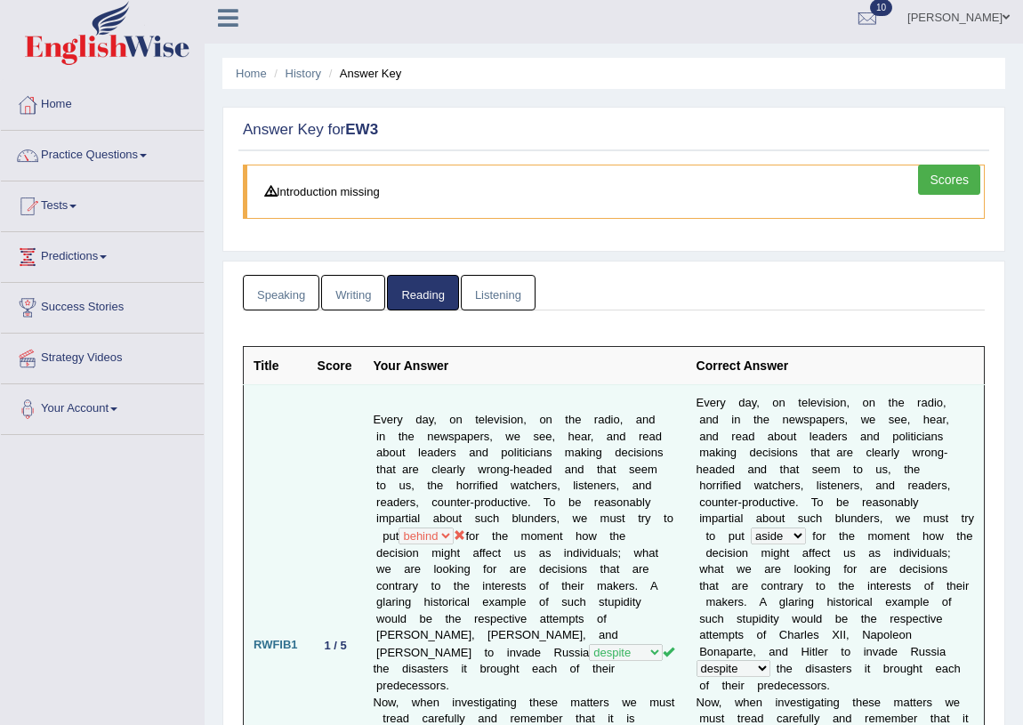
scroll to position [0, 0]
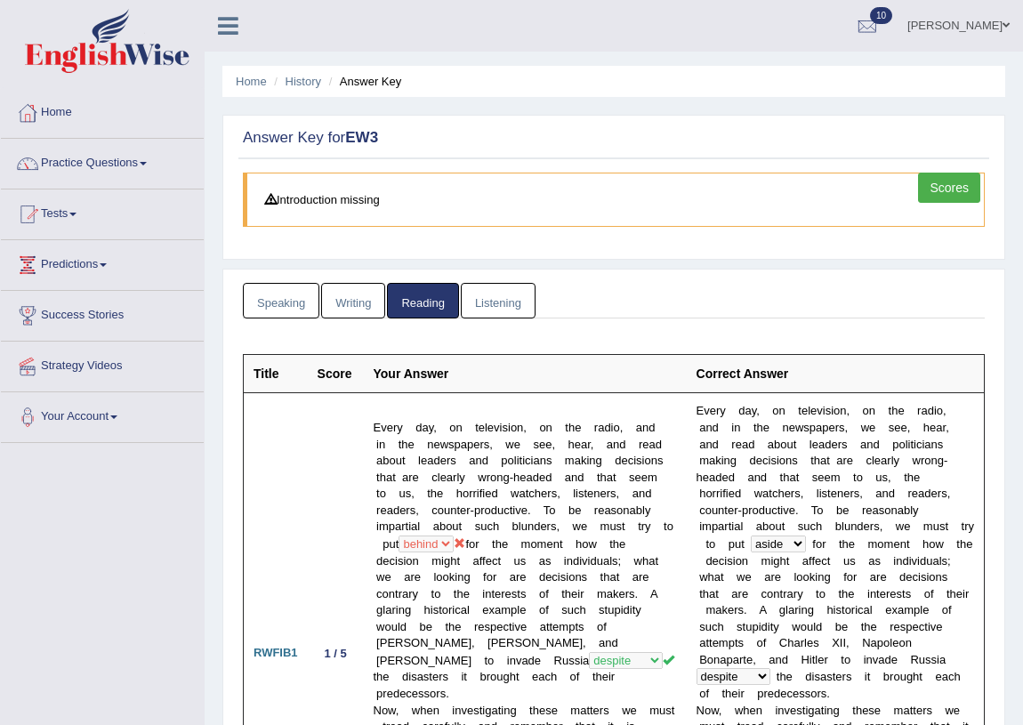
click at [465, 302] on link "Listening" at bounding box center [498, 301] width 75 height 36
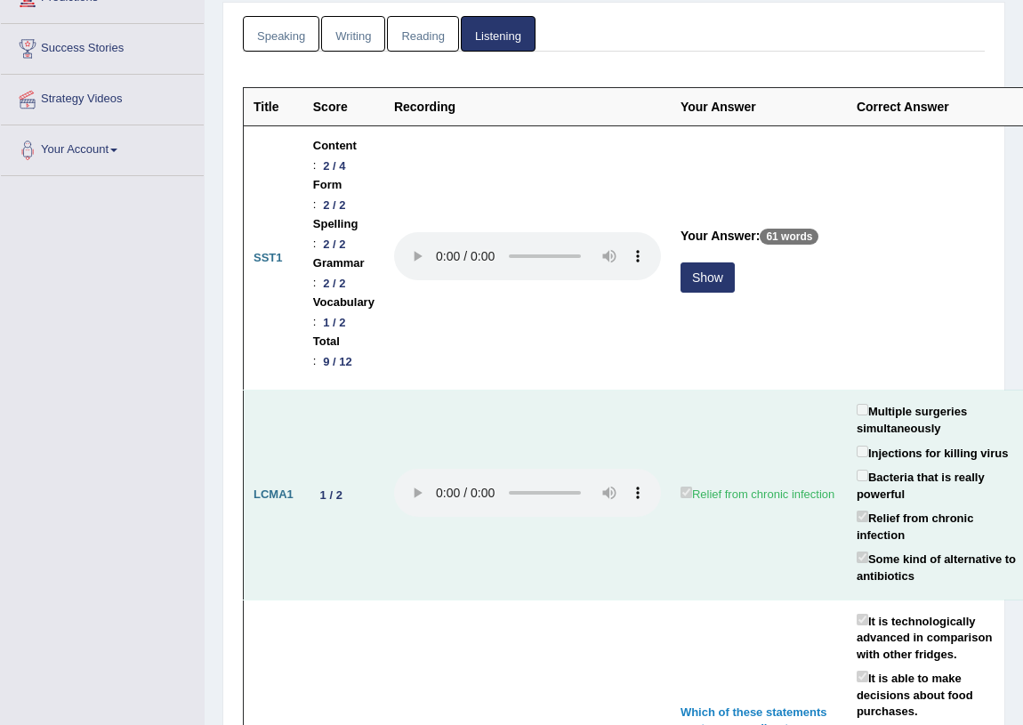
scroll to position [263, 0]
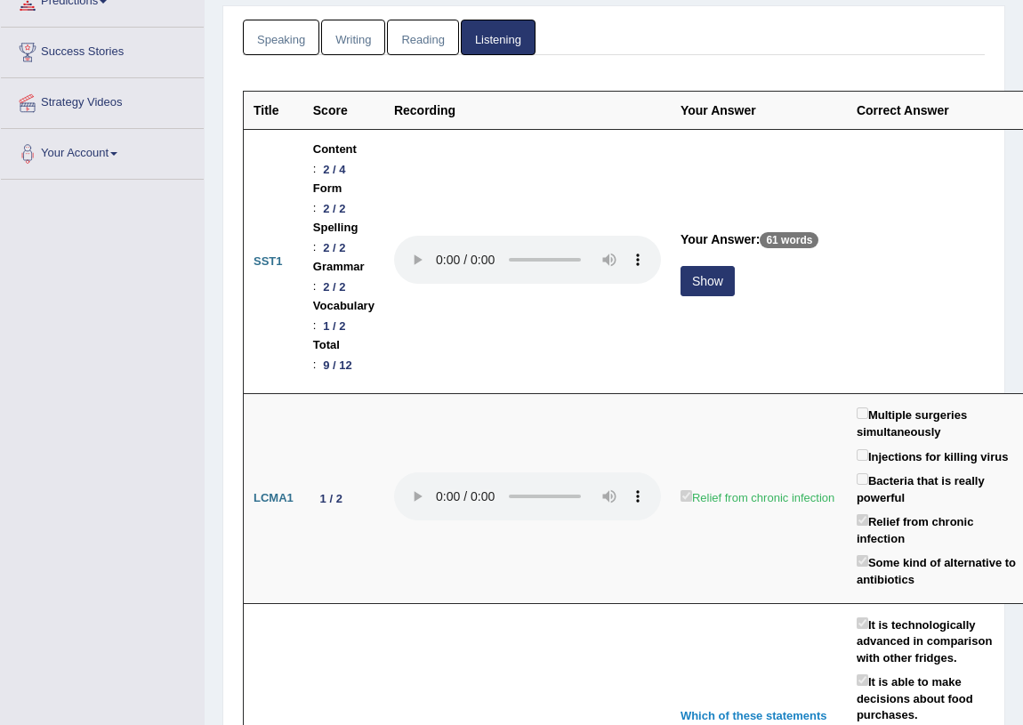
click at [342, 40] on link "Writing" at bounding box center [353, 38] width 64 height 36
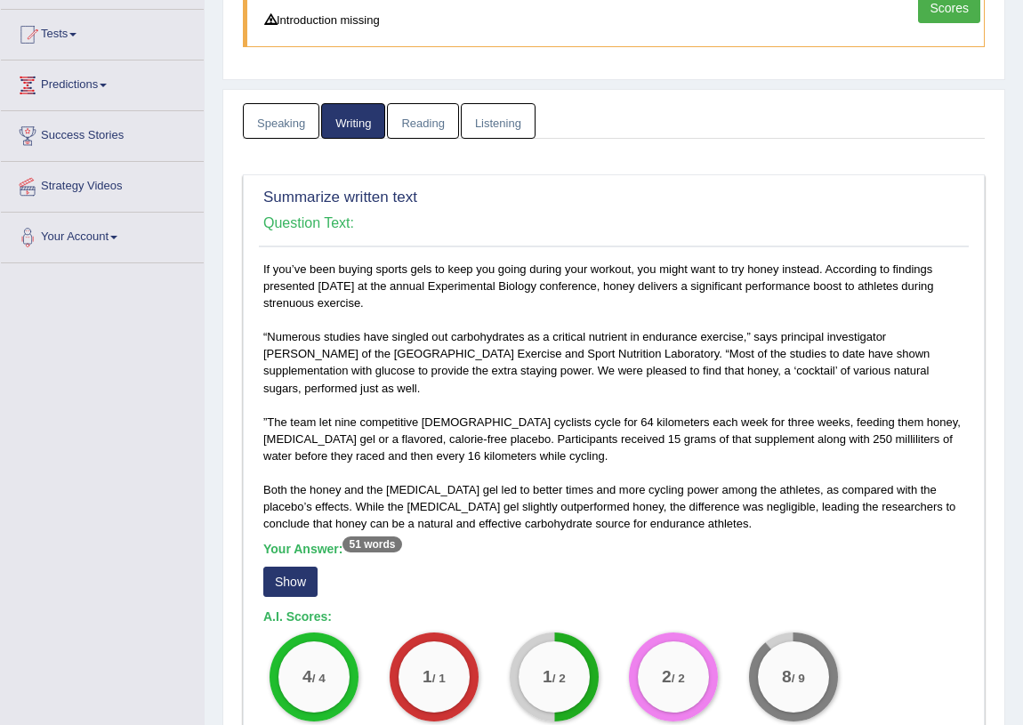
scroll to position [176, 0]
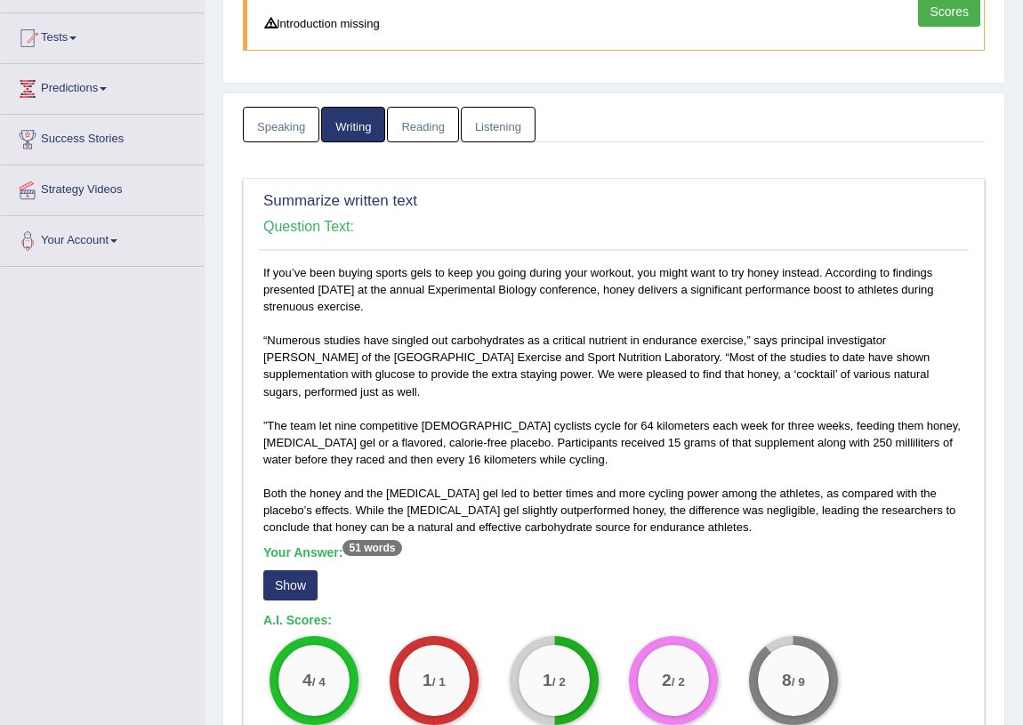
click at [275, 128] on link "Speaking" at bounding box center [281, 125] width 76 height 36
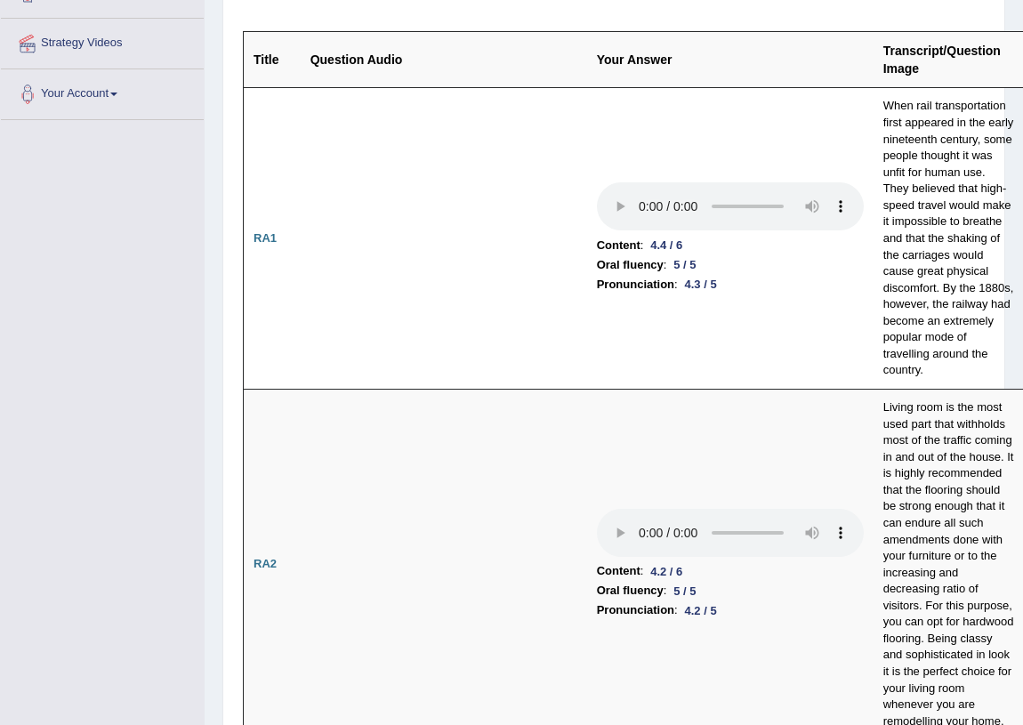
scroll to position [0, 0]
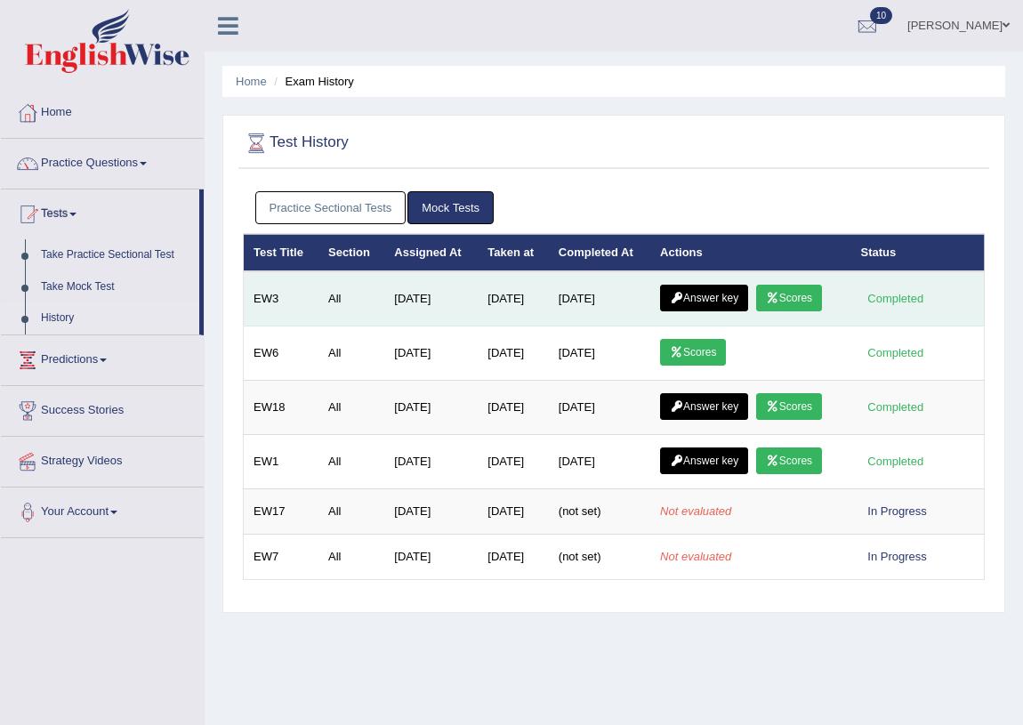
click at [801, 302] on link "Scores" at bounding box center [789, 298] width 66 height 27
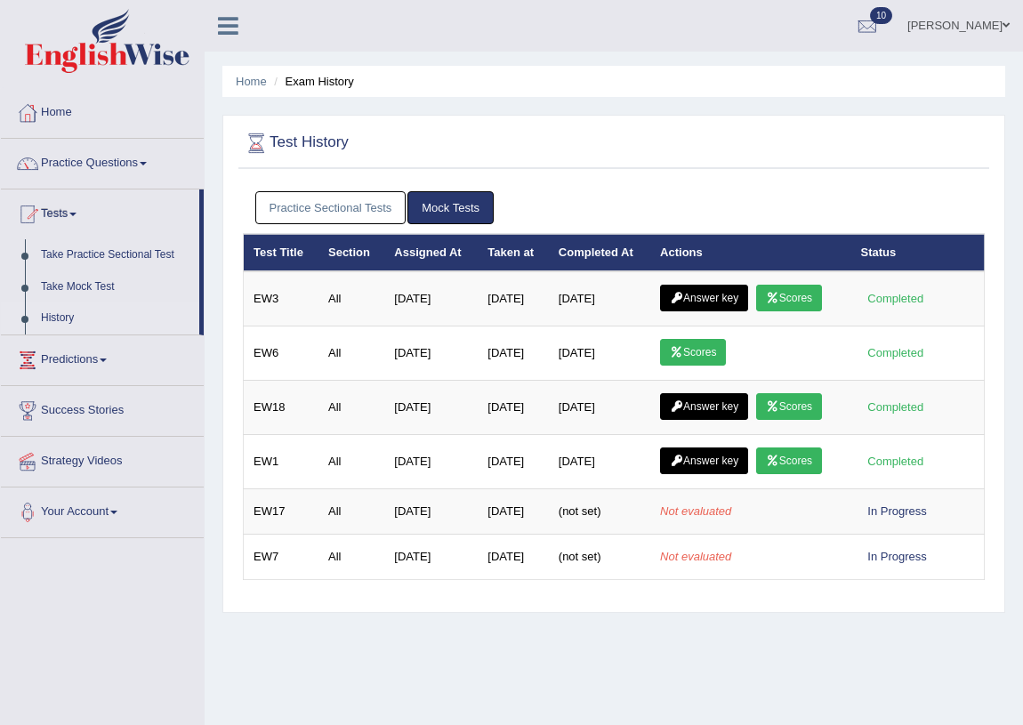
drag, startPoint x: 350, startPoint y: 302, endPoint x: 734, endPoint y: 640, distance: 511.2
click at [738, 648] on div "Home Exam History Test History Practice Sectional Tests Mock Tests Test Title S…" at bounding box center [614, 444] width 818 height 889
click at [82, 311] on link "History" at bounding box center [116, 318] width 166 height 32
click at [347, 213] on link "Practice Sectional Tests" at bounding box center [330, 207] width 151 height 33
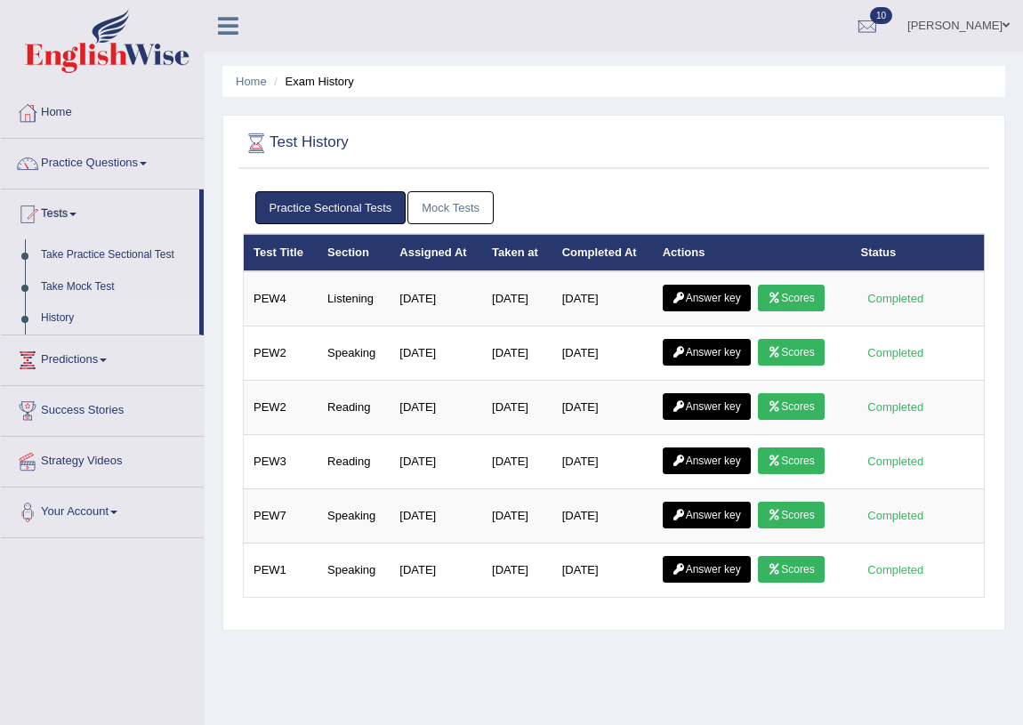
click at [431, 204] on link "Mock Tests" at bounding box center [450, 207] width 86 height 33
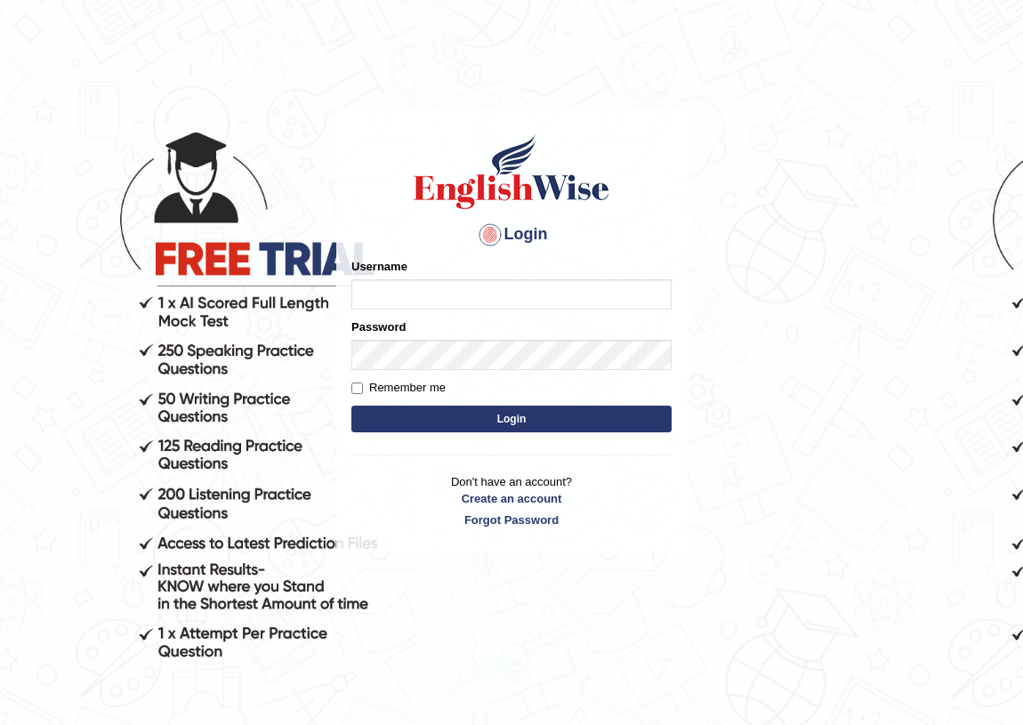
click at [455, 295] on input "Username" at bounding box center [511, 294] width 320 height 30
type input "Jasmeet12"
click at [414, 411] on button "Login" at bounding box center [511, 419] width 320 height 27
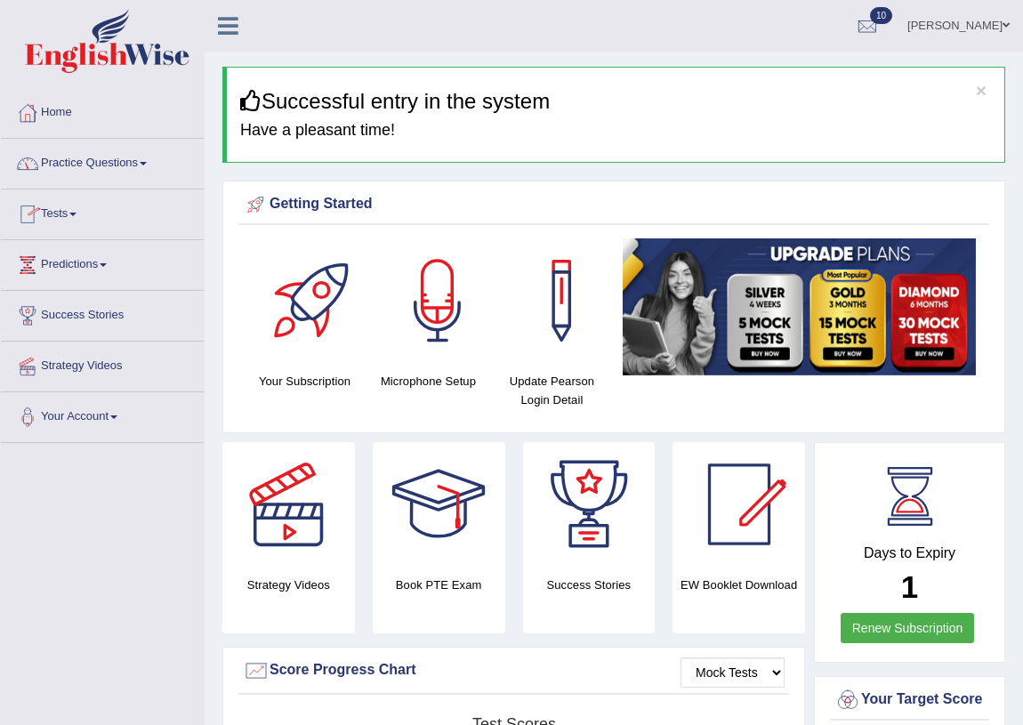
click at [68, 210] on link "Tests" at bounding box center [102, 211] width 203 height 44
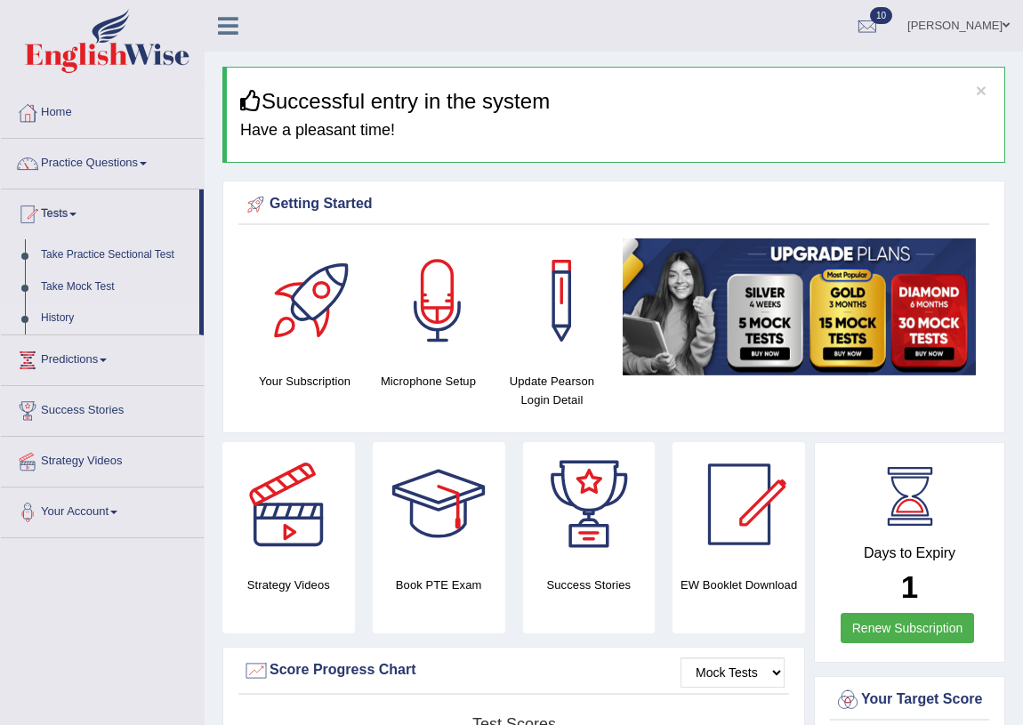
click at [52, 319] on link "History" at bounding box center [116, 318] width 166 height 32
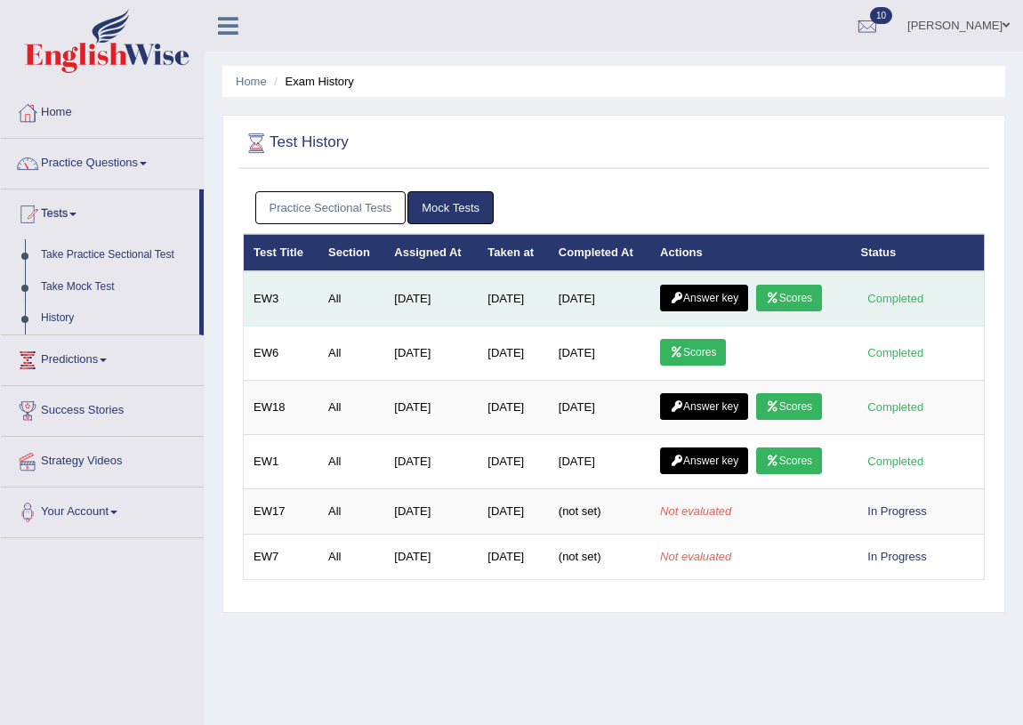
drag, startPoint x: 252, startPoint y: 295, endPoint x: 551, endPoint y: 302, distance: 299.8
click at [549, 305] on tr "EW3 All [DATE] [DATE] [DATE] Answer key Scores Completed" at bounding box center [614, 298] width 741 height 55
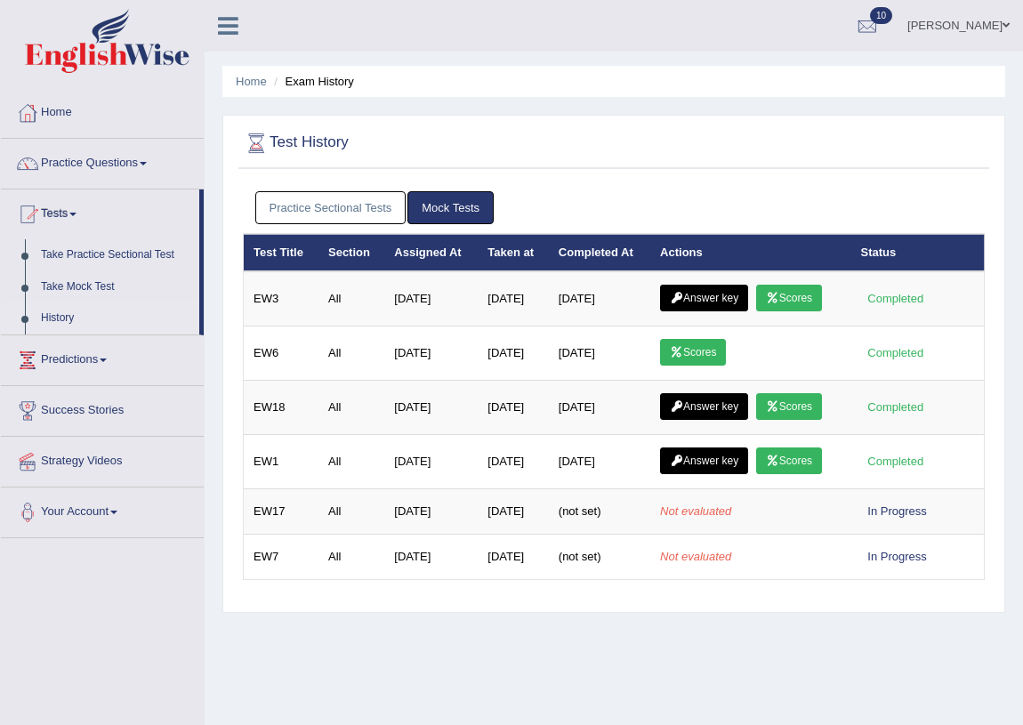
click at [658, 204] on ul "Practice Sectional Tests Mock Tests" at bounding box center [614, 207] width 718 height 33
